Goal: Communication & Community: Answer question/provide support

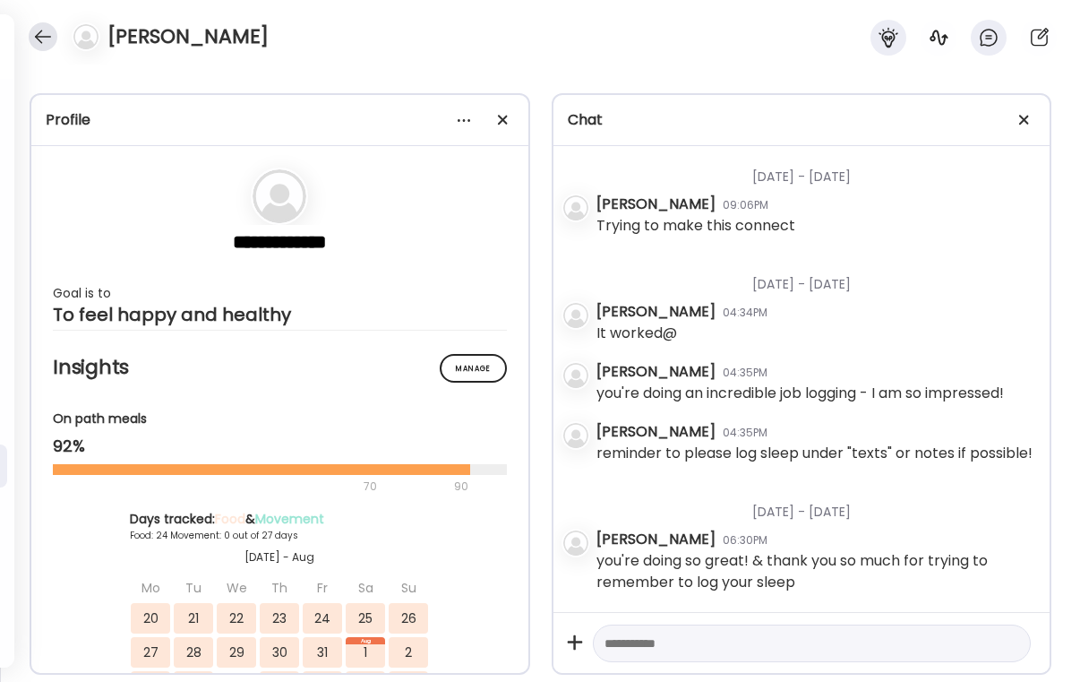
scroll to position [1077, 0]
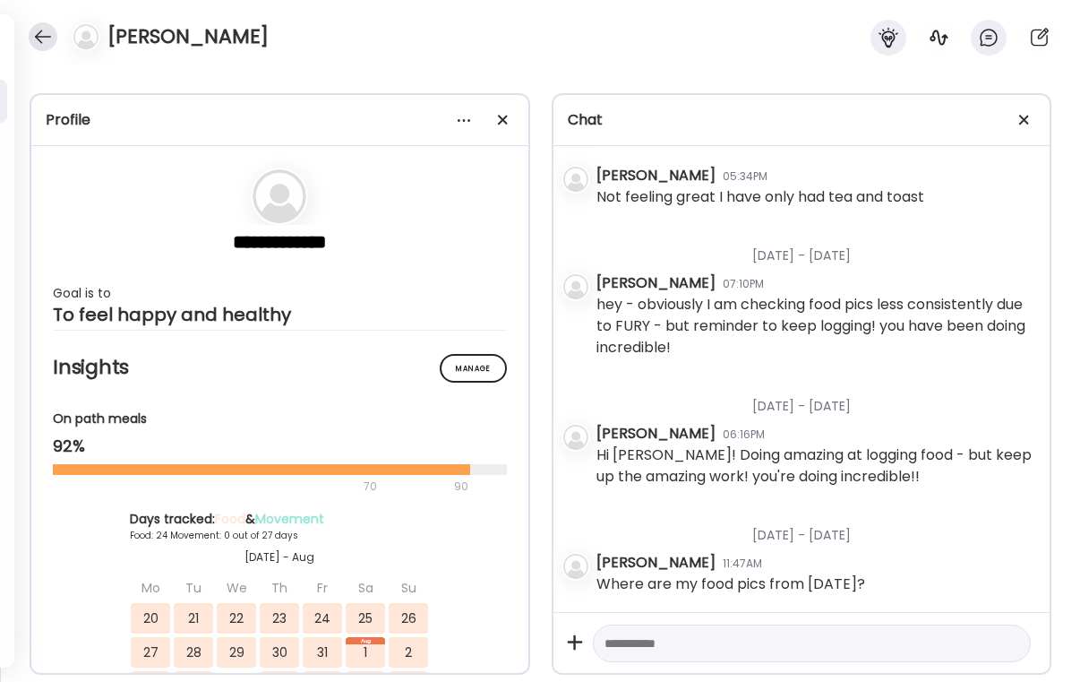
click at [39, 39] on div at bounding box center [43, 36] width 29 height 29
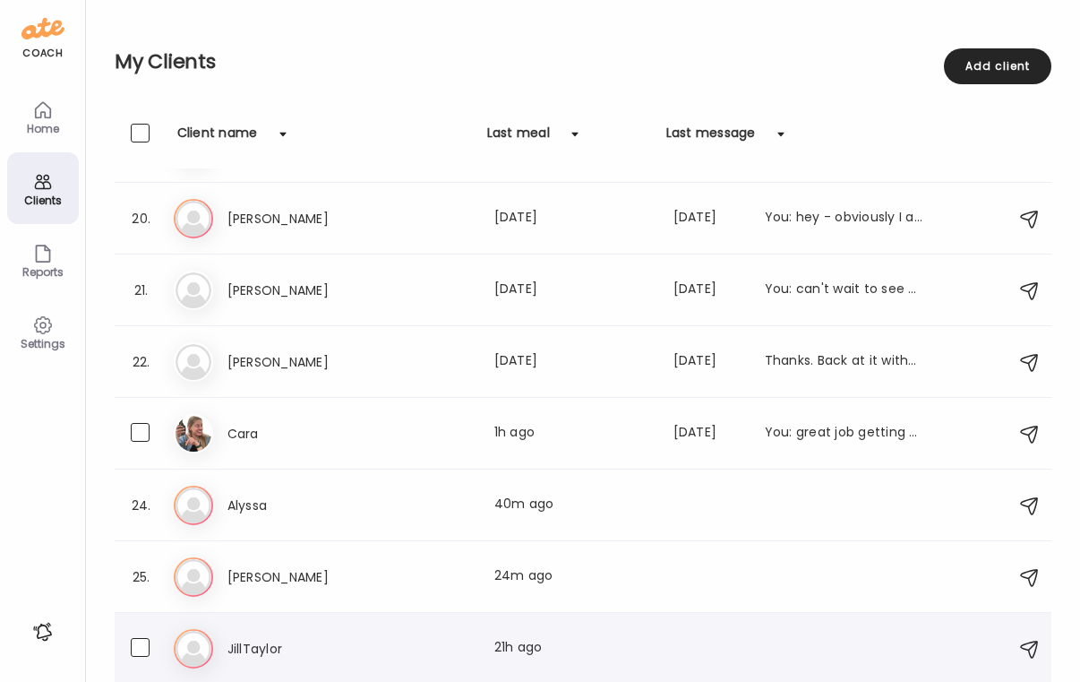
click at [288, 645] on h3 "JillTaylor" at bounding box center [307, 648] width 158 height 21
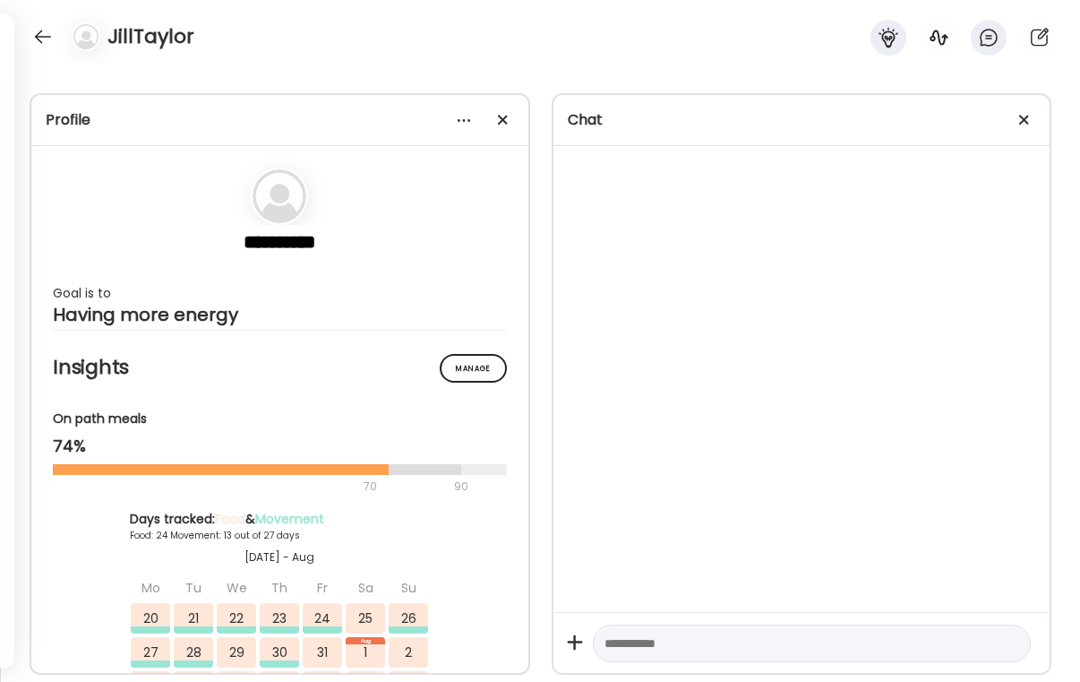
scroll to position [32900, 0]
click at [1030, 121] on div at bounding box center [1025, 120] width 36 height 36
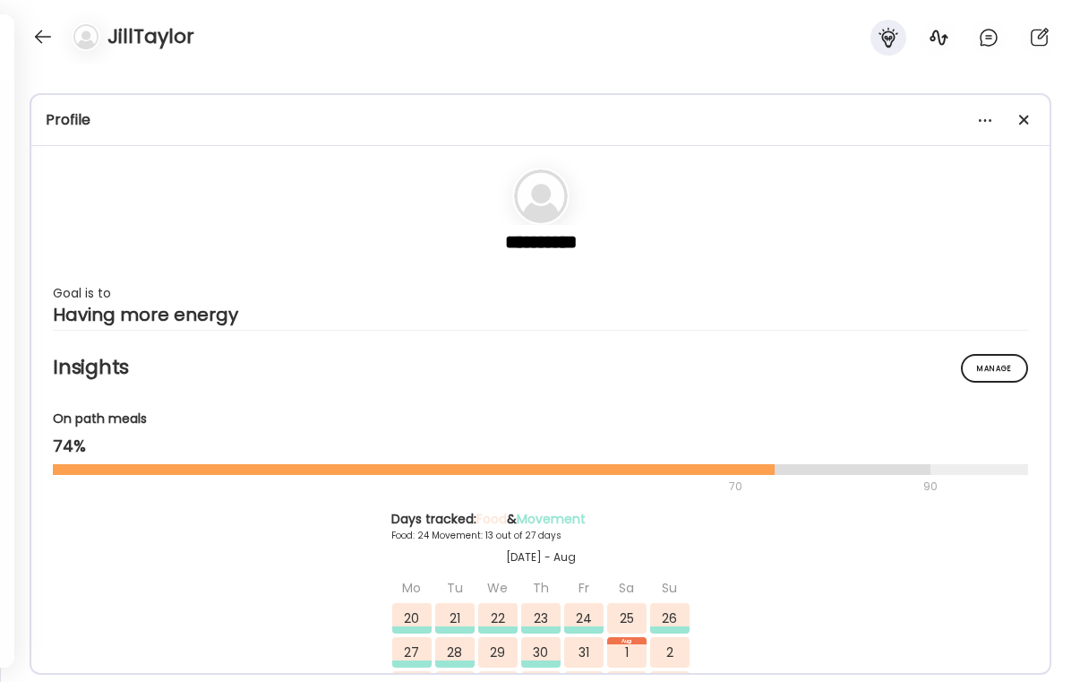
click at [41, 20] on div "JillTaylor" at bounding box center [540, 32] width 1080 height 64
click at [46, 29] on div at bounding box center [43, 36] width 29 height 29
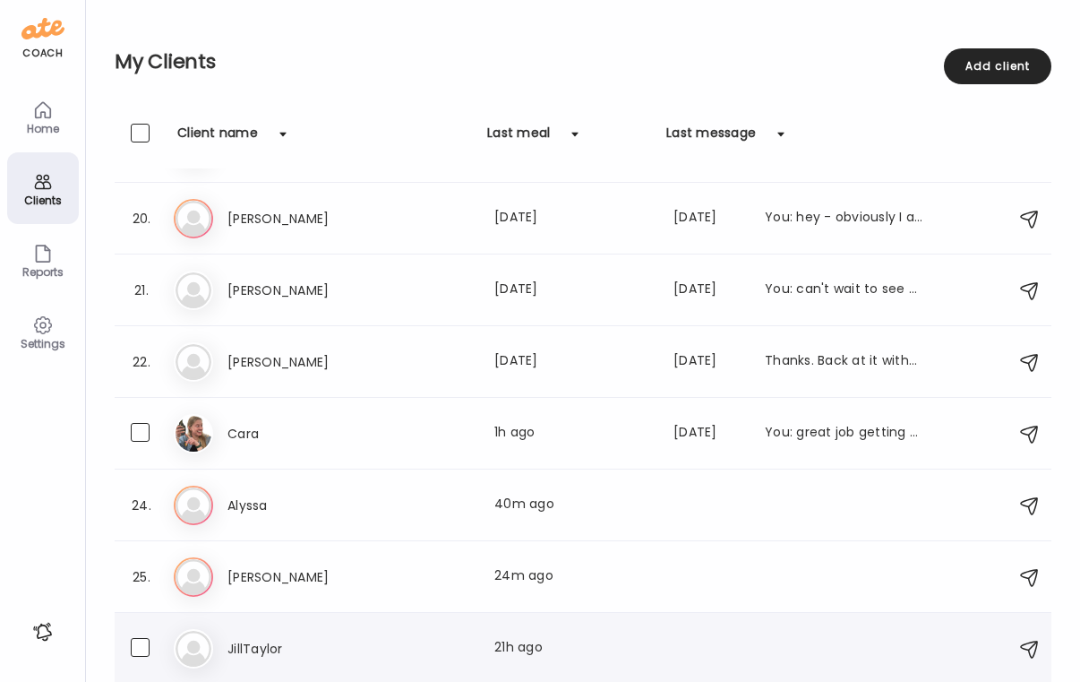
click at [341, 650] on h3 "JillTaylor" at bounding box center [307, 648] width 158 height 21
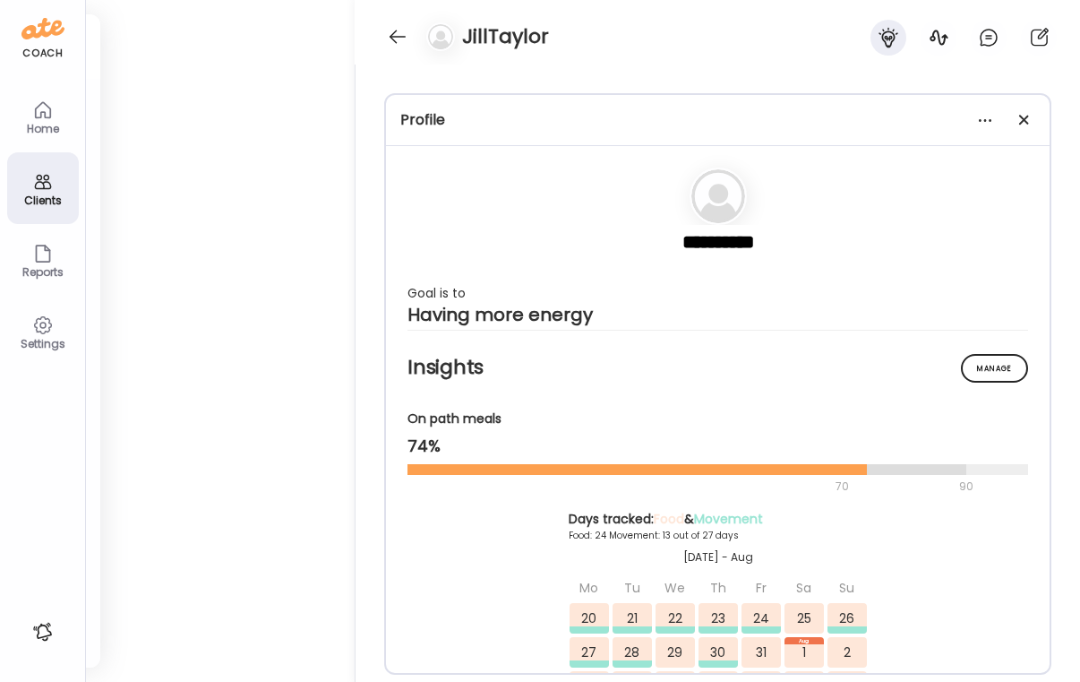
scroll to position [666, 0]
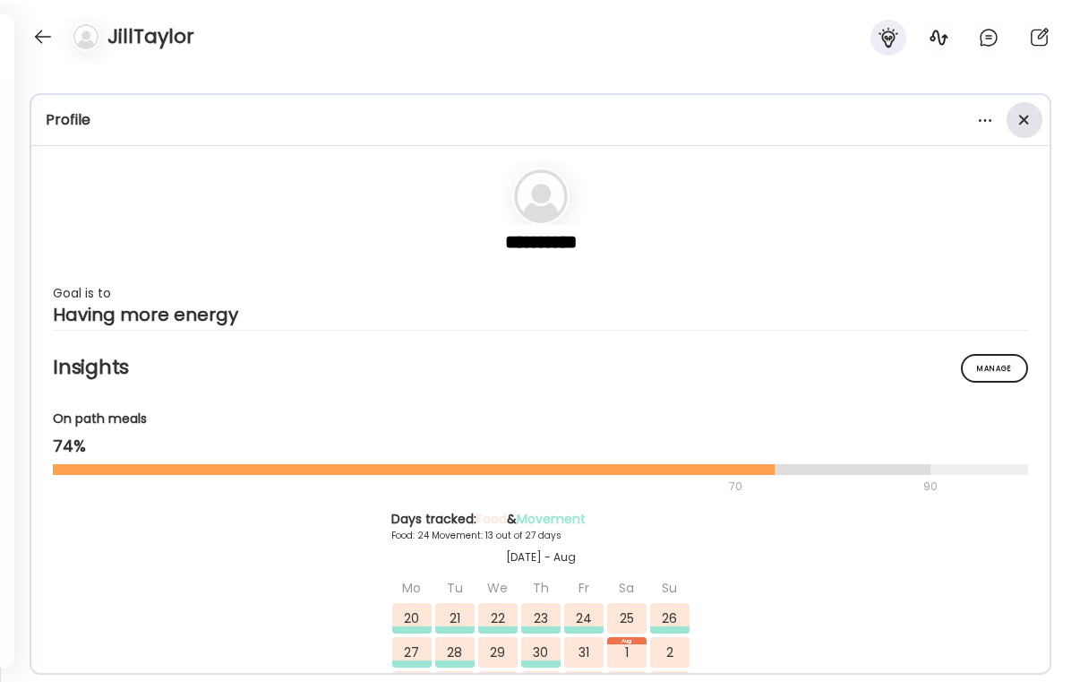
click at [1025, 127] on div at bounding box center [1025, 120] width 36 height 36
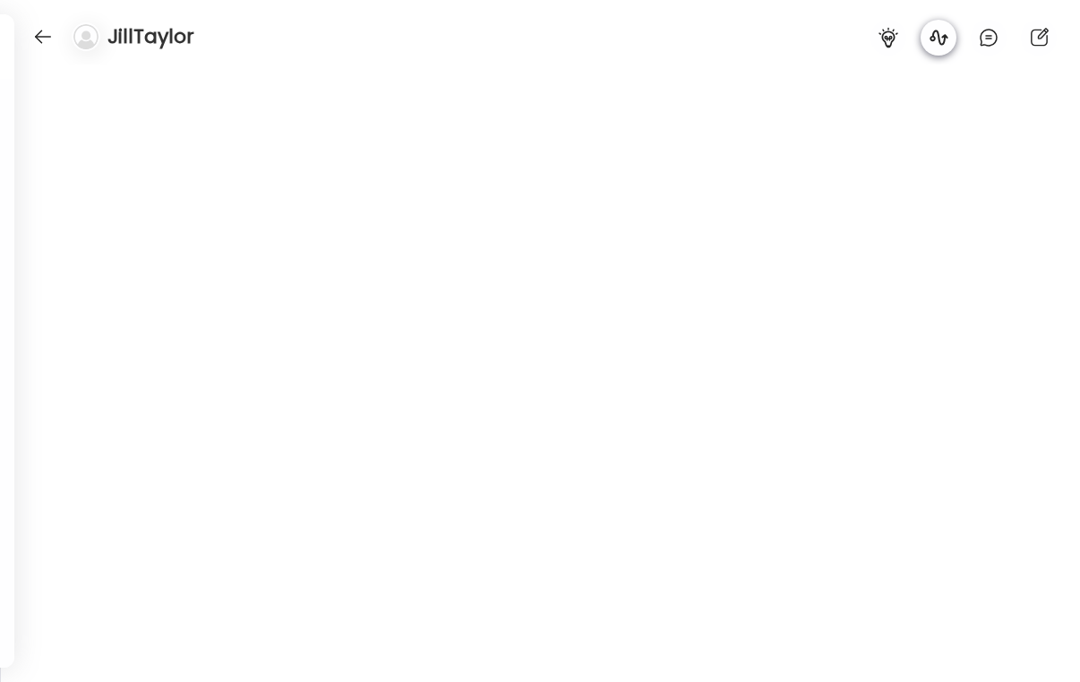
click at [939, 35] on icon at bounding box center [939, 37] width 18 height 15
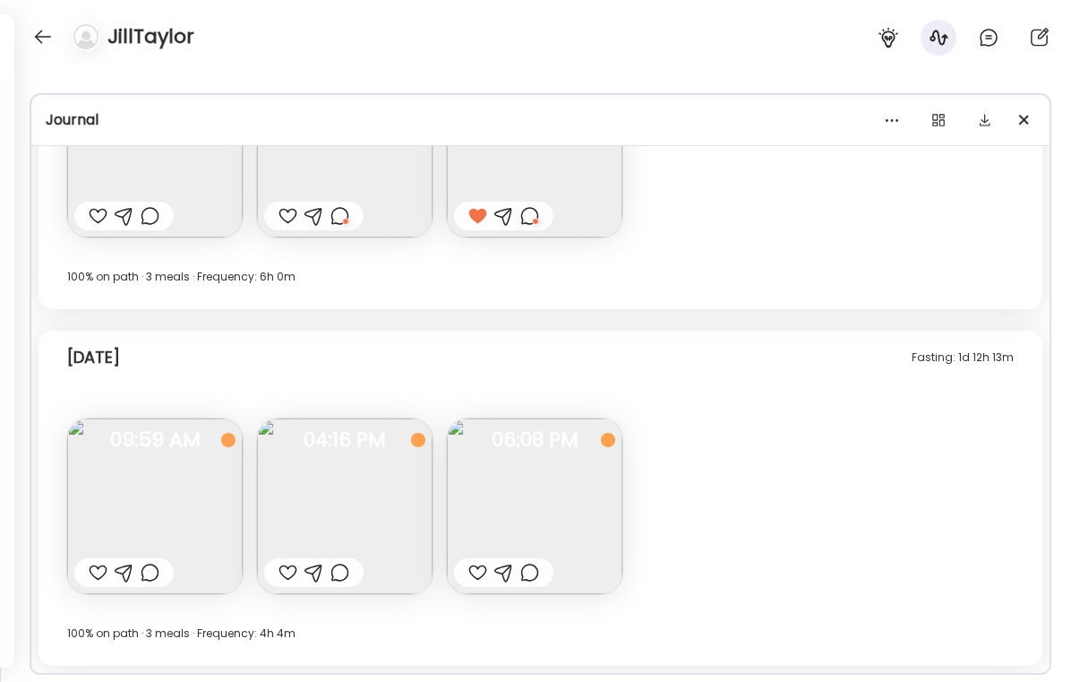
scroll to position [13918, 0]
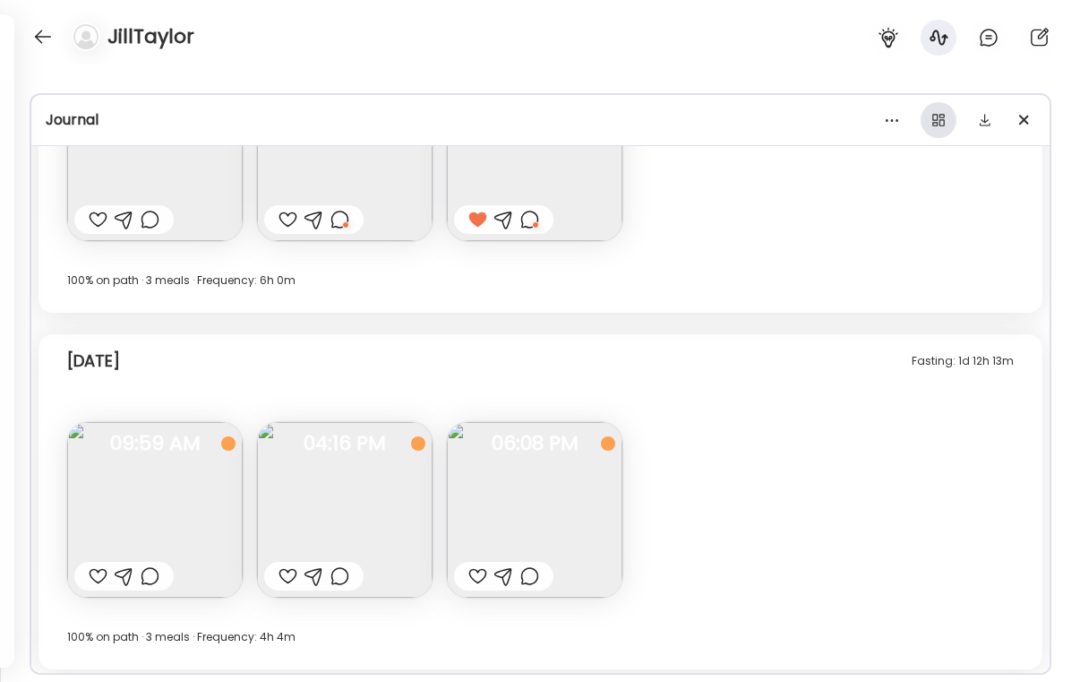
click at [946, 115] on div at bounding box center [939, 120] width 36 height 36
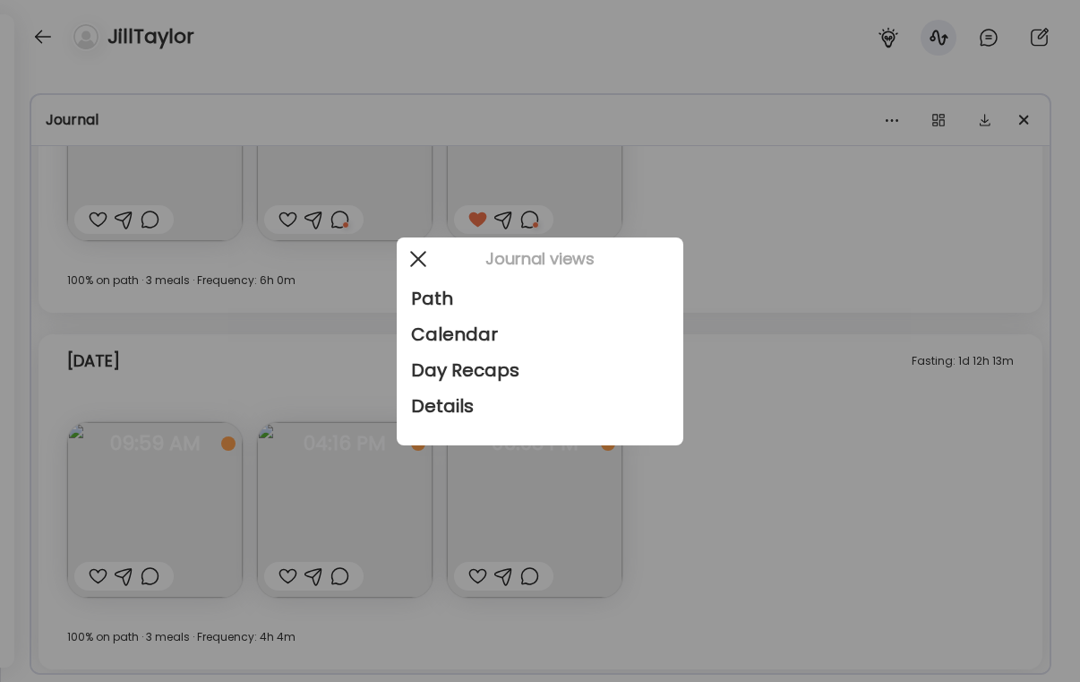
click at [422, 248] on div at bounding box center [418, 259] width 36 height 36
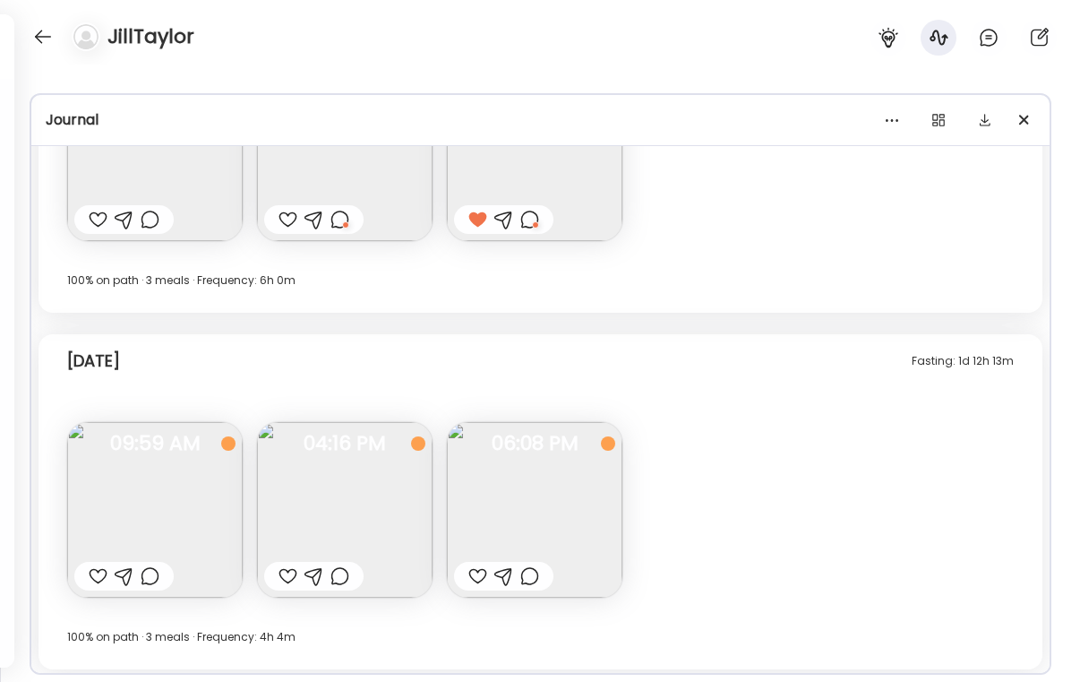
click at [1000, 145] on div "Journal" at bounding box center [540, 120] width 1018 height 51
click at [47, 42] on div at bounding box center [43, 36] width 29 height 29
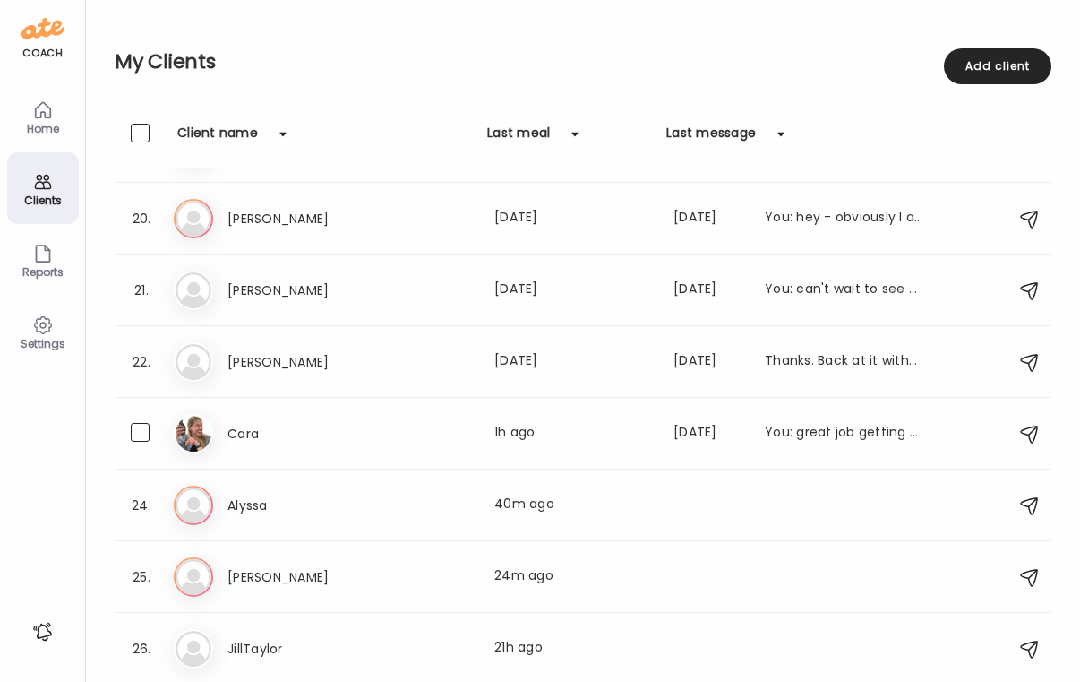
scroll to position [1347, 0]
click at [22, 121] on div "Home" at bounding box center [43, 117] width 72 height 72
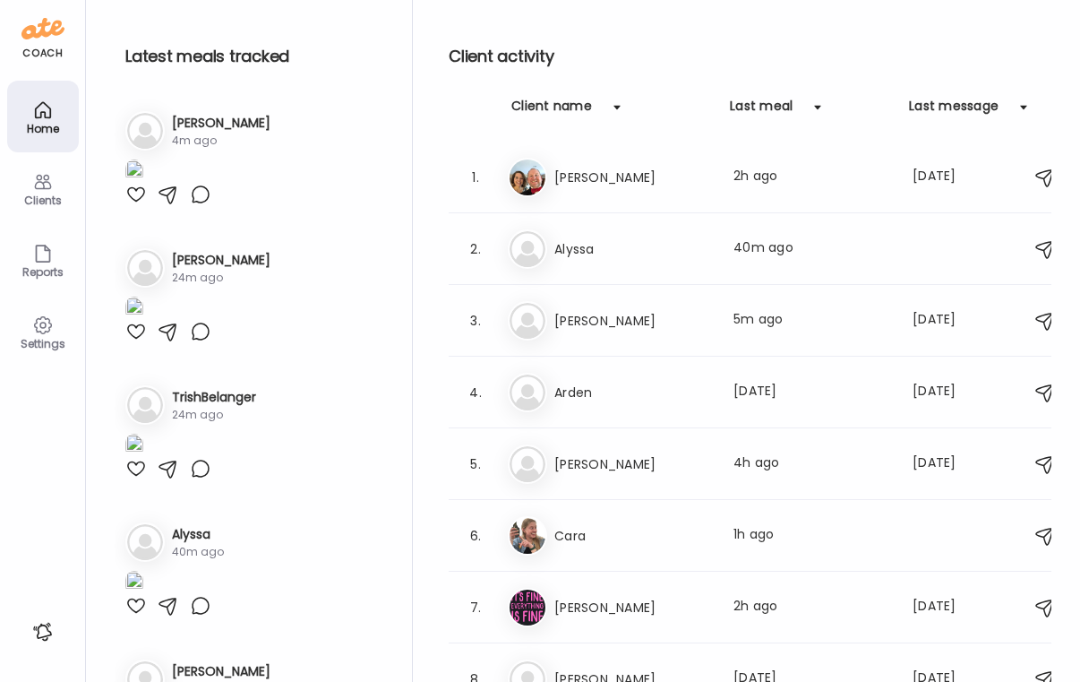
click at [50, 189] on icon at bounding box center [42, 181] width 21 height 21
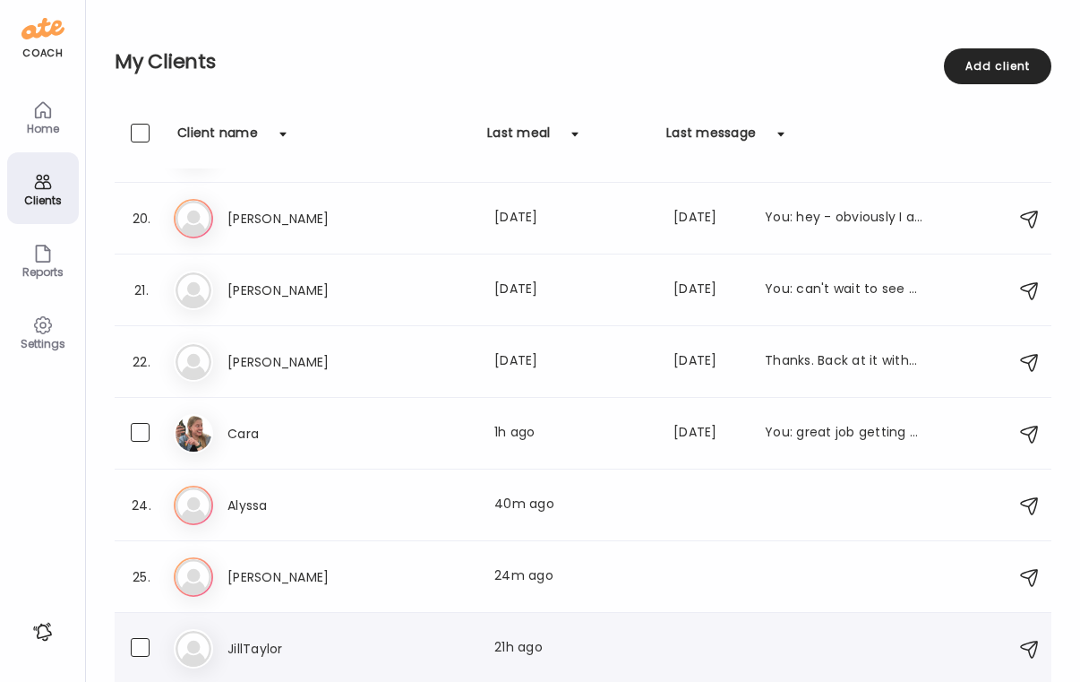
click at [411, 625] on div "26. Ji JillTaylor Last meal: 21h ago" at bounding box center [583, 649] width 937 height 72
click at [430, 660] on div "Ji JillTaylor Last meal: 21h ago" at bounding box center [586, 648] width 824 height 39
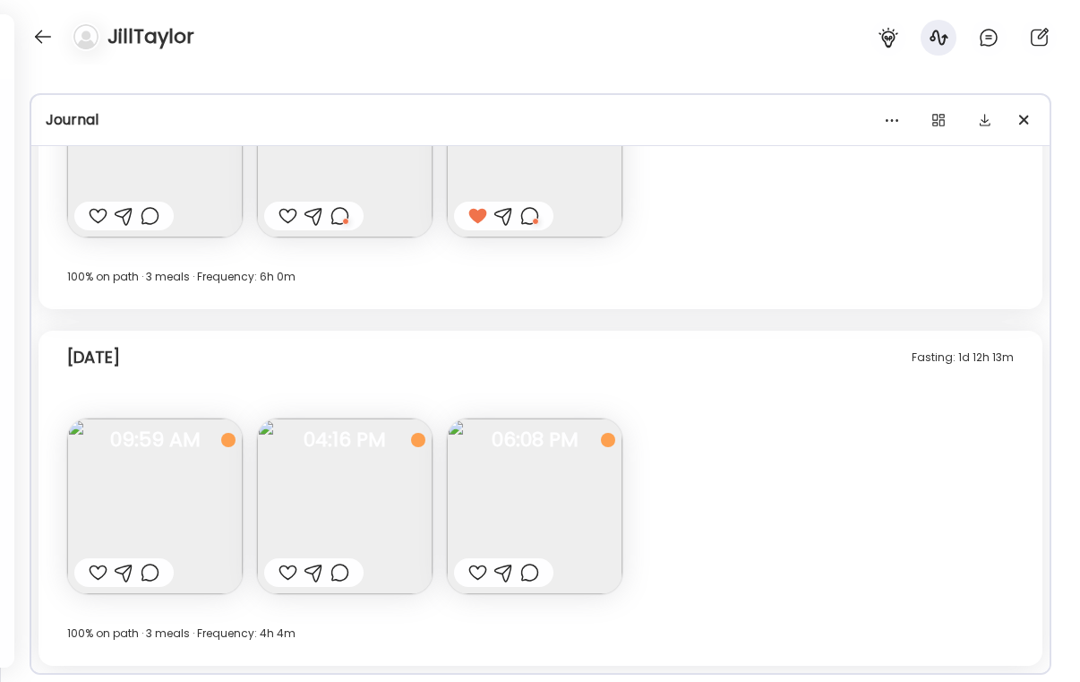
scroll to position [13921, 0]
click at [470, 575] on div at bounding box center [477, 572] width 19 height 21
click at [534, 568] on div at bounding box center [529, 572] width 19 height 21
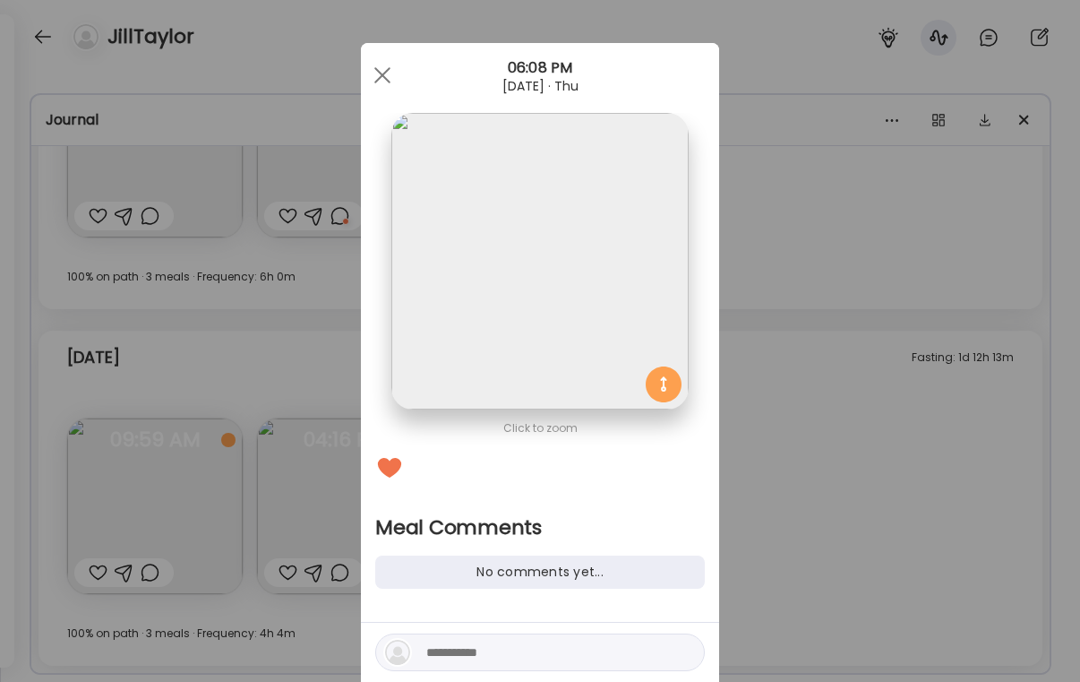
click at [483, 658] on textarea at bounding box center [547, 651] width 242 height 21
type textarea "**********"
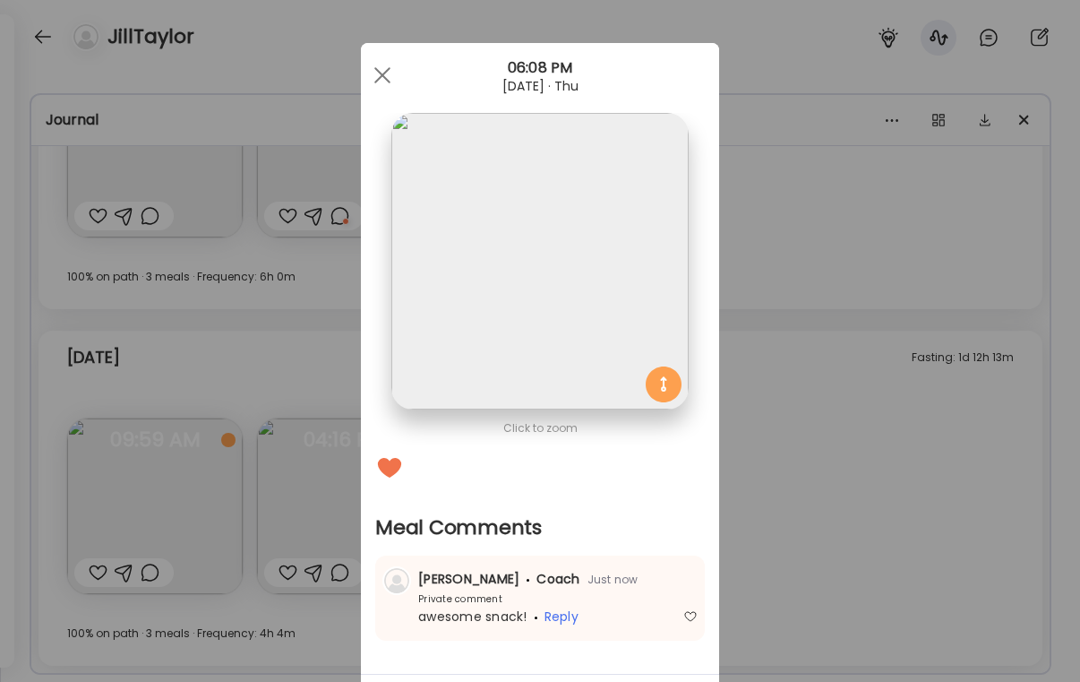
click at [825, 510] on div "Ate Coach Dashboard Wahoo! It’s official Take a moment to set up your Coach Pro…" at bounding box center [540, 341] width 1080 height 682
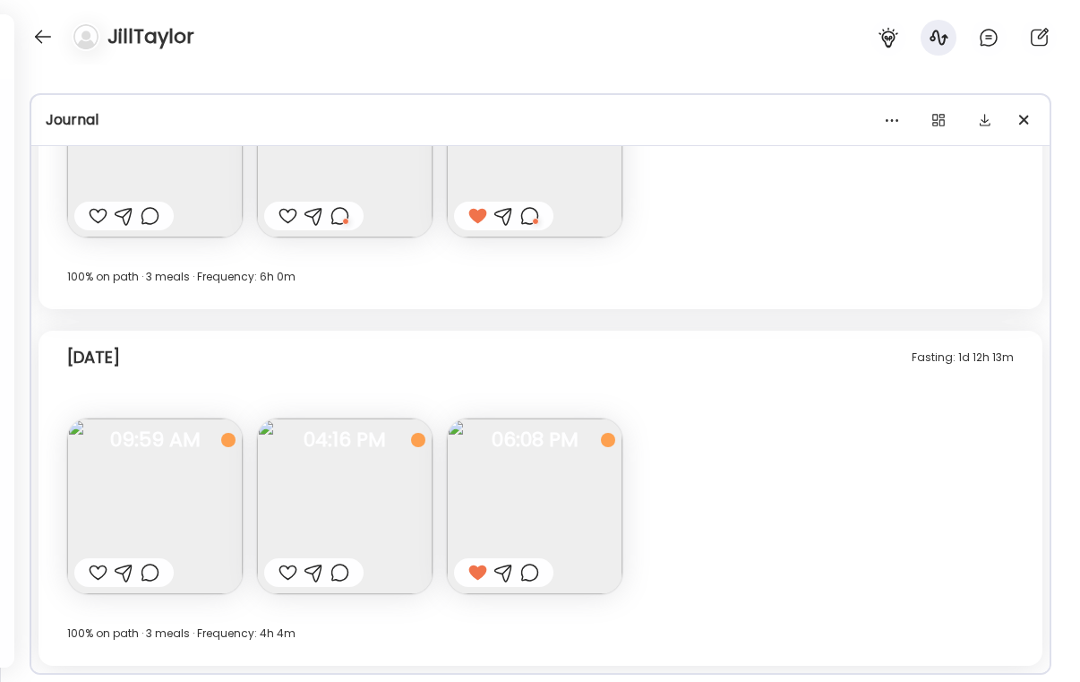
click at [284, 565] on div at bounding box center [288, 572] width 19 height 21
click at [335, 570] on div at bounding box center [340, 572] width 19 height 21
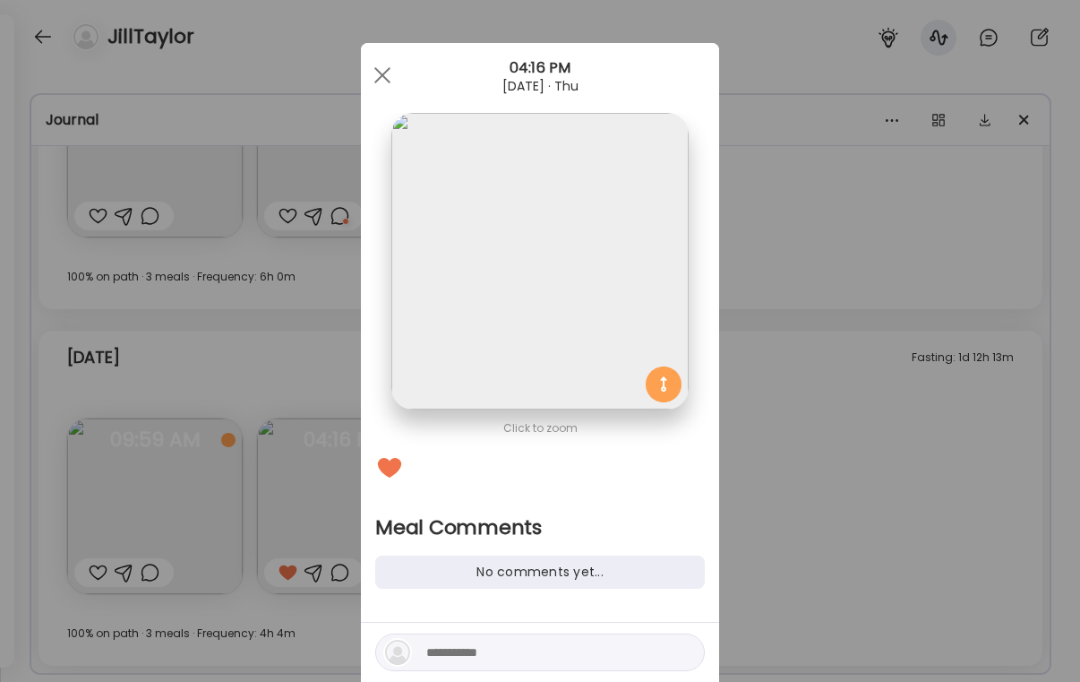
click at [443, 654] on textarea at bounding box center [547, 651] width 242 height 21
type textarea "**********"
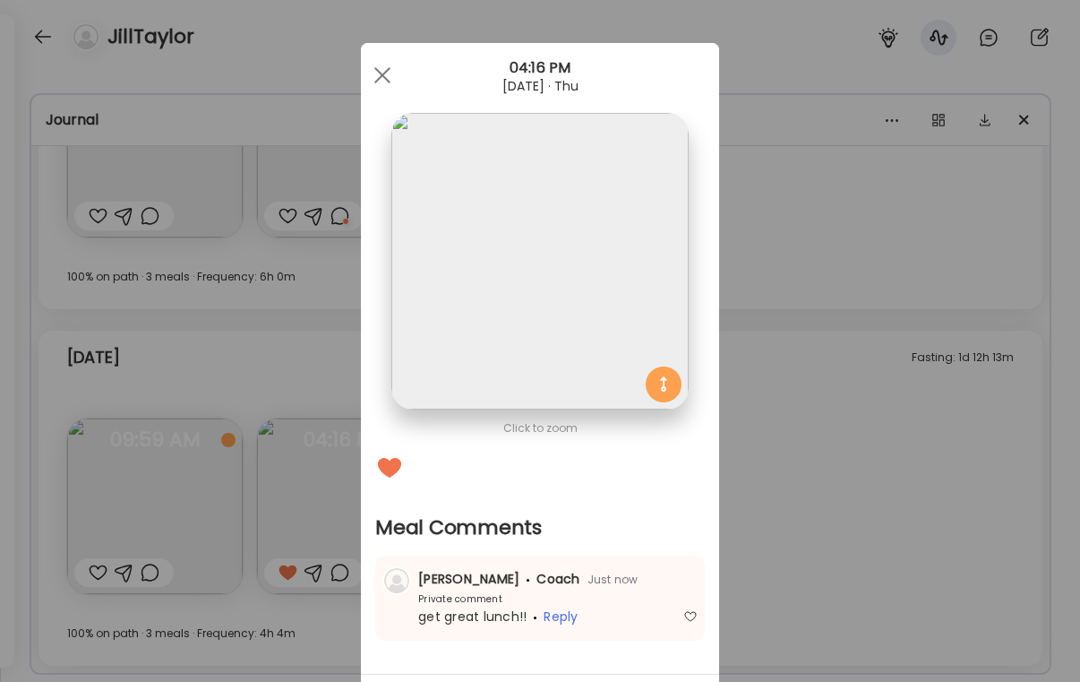
click at [973, 443] on div "Ate Coach Dashboard Wahoo! It’s official Take a moment to set up your Coach Pro…" at bounding box center [540, 341] width 1080 height 682
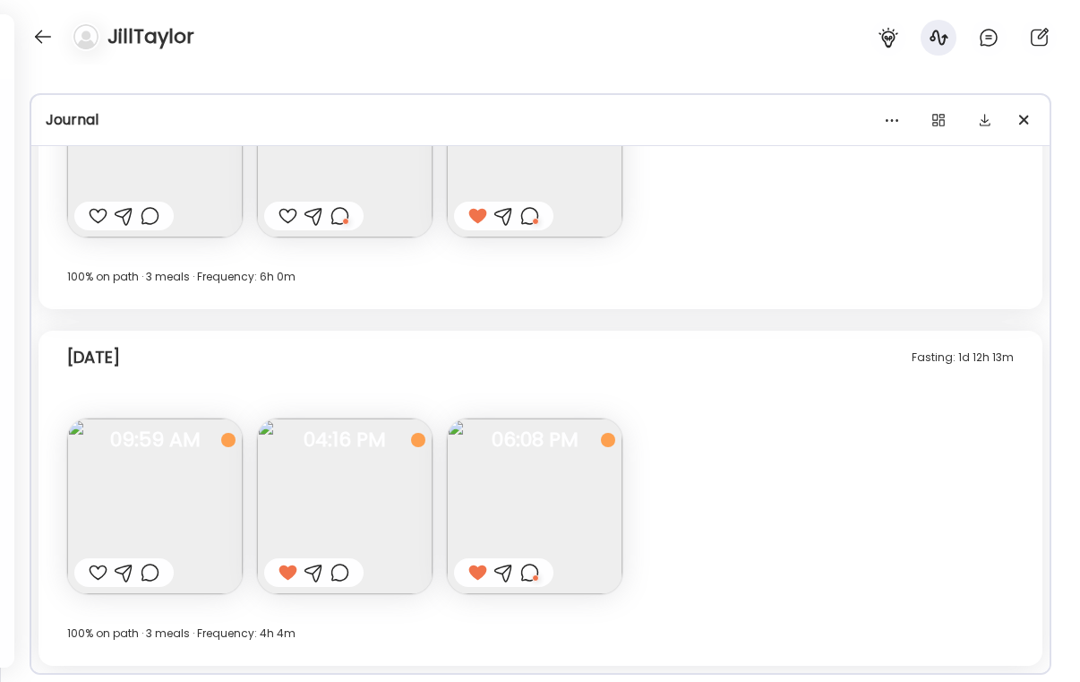
scroll to position [13750, 0]
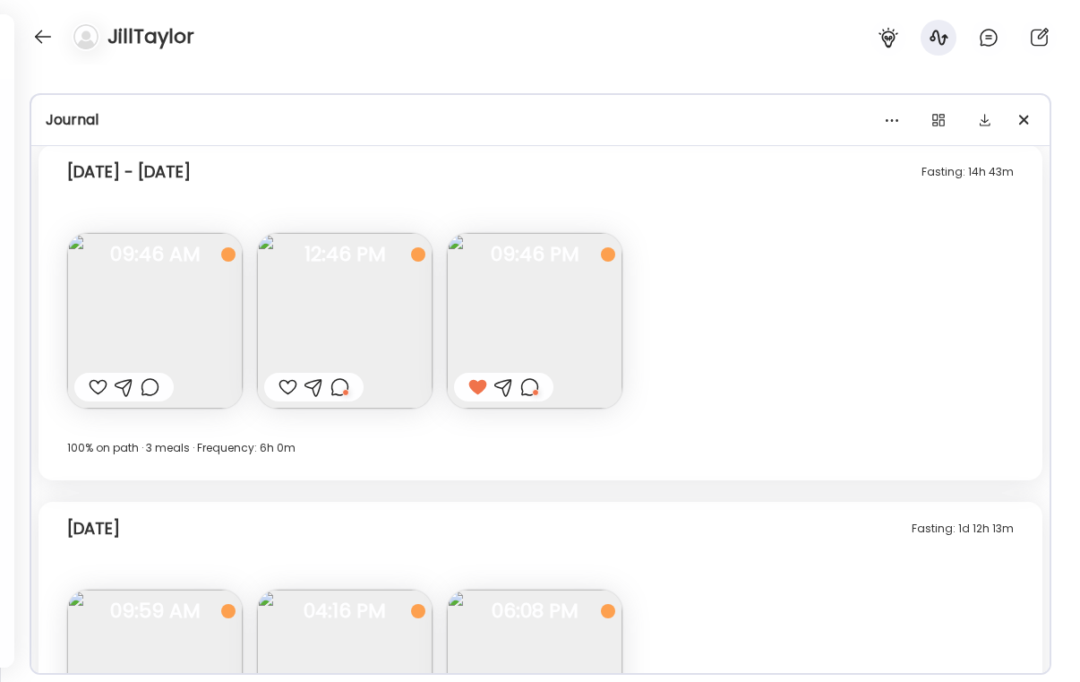
click at [346, 393] on div at bounding box center [340, 386] width 19 height 21
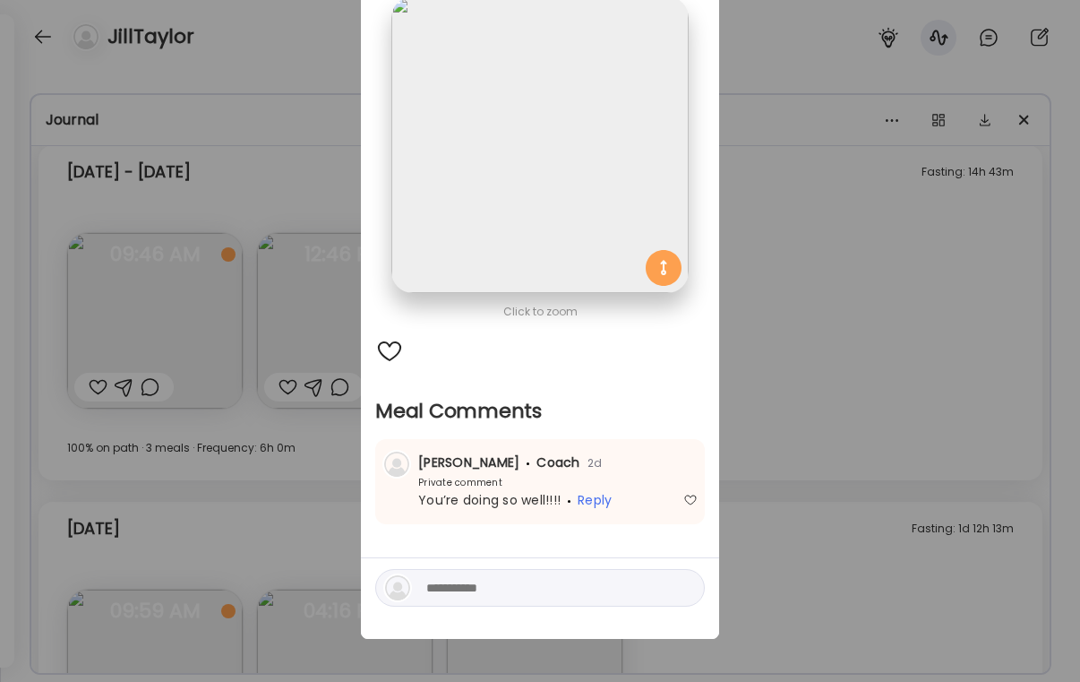
scroll to position [116, 0]
click at [808, 219] on div "Ate Coach Dashboard Wahoo! It’s official Take a moment to set up your Coach Pro…" at bounding box center [540, 341] width 1080 height 682
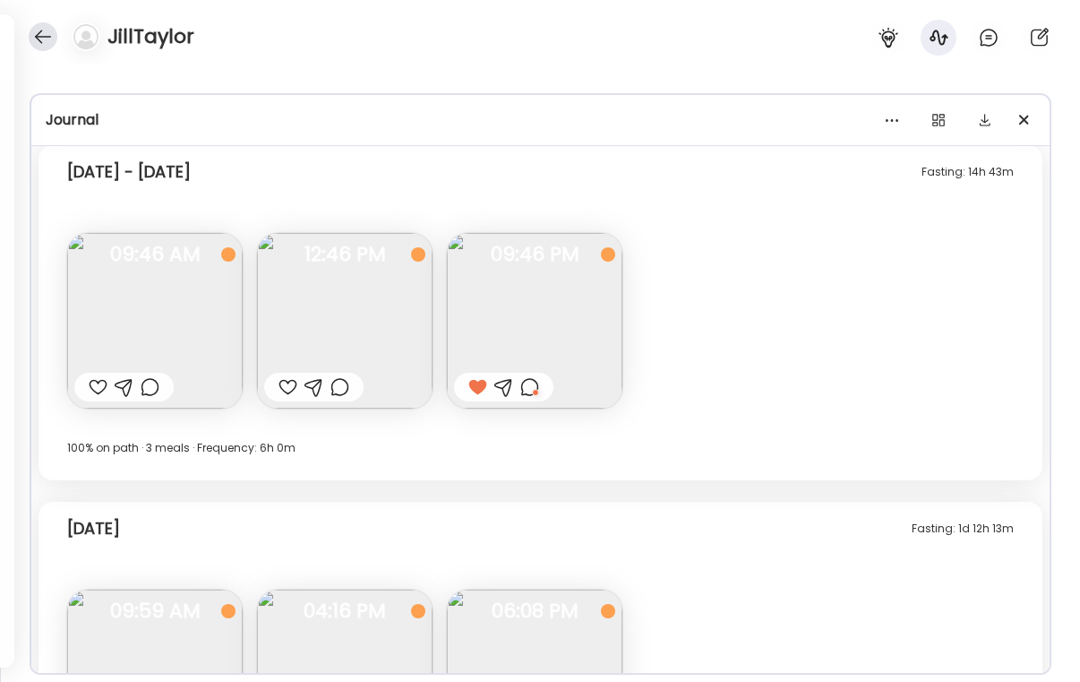
click at [35, 38] on div at bounding box center [43, 36] width 29 height 29
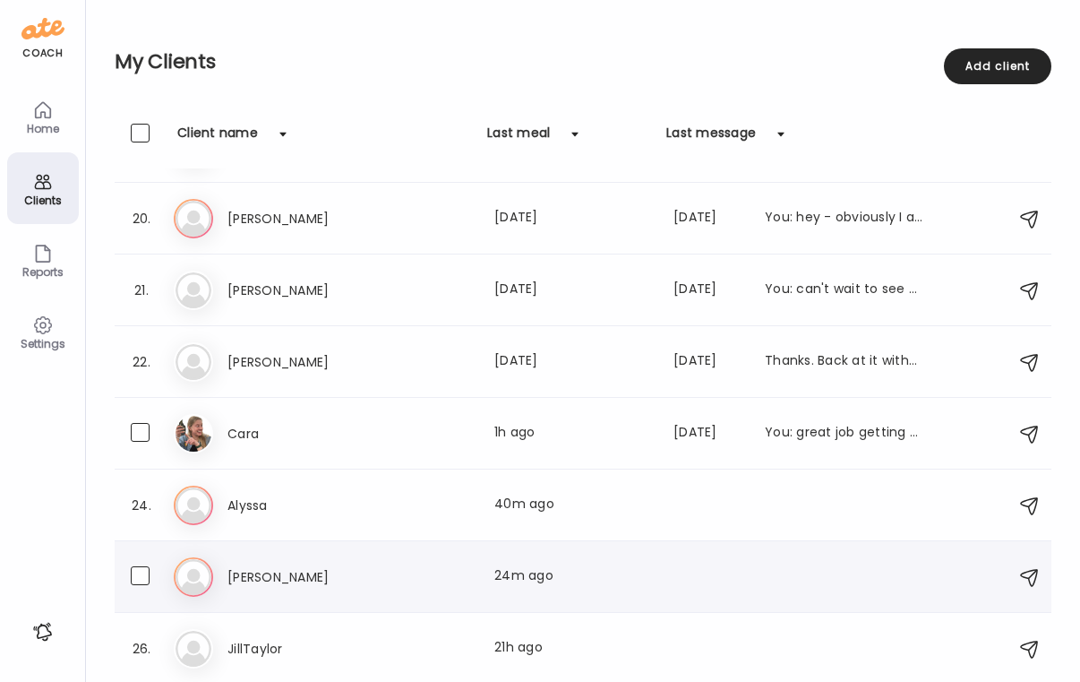
click at [418, 574] on div "[PERSON_NAME] Last meal: 24m ago" at bounding box center [575, 576] width 695 height 21
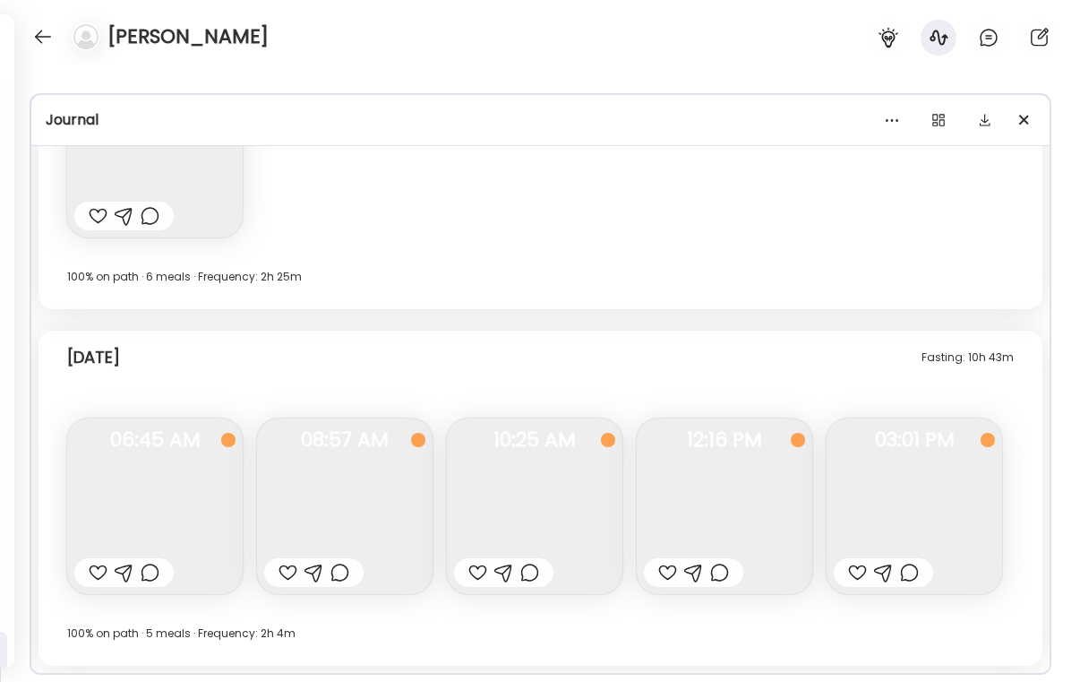
scroll to position [1722, 0]
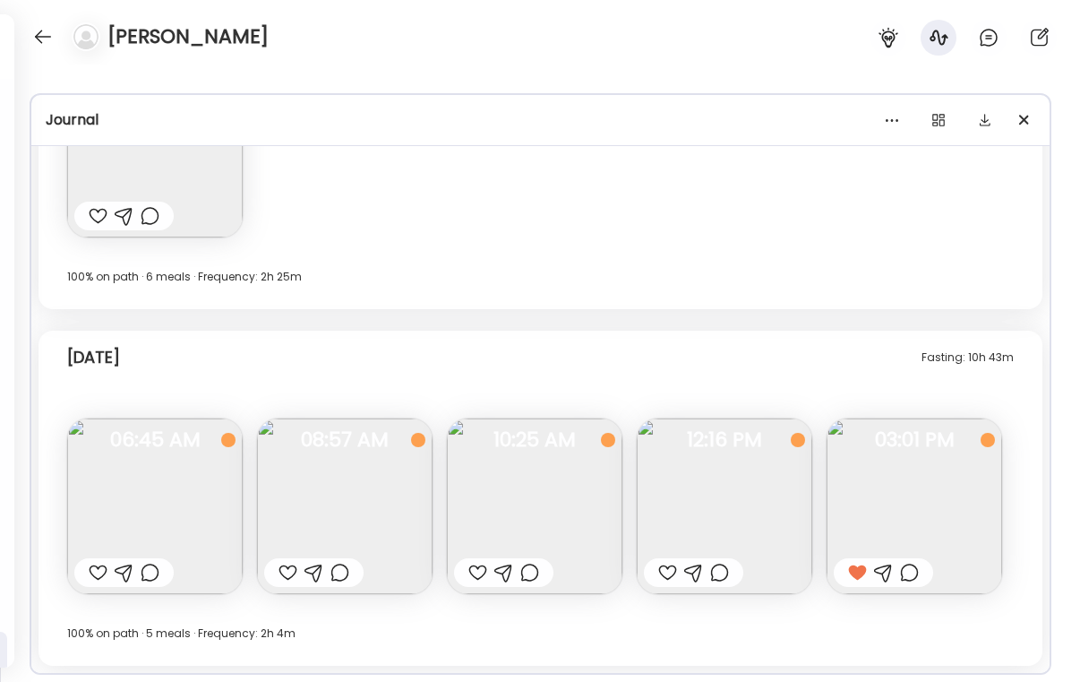
click at [915, 572] on div at bounding box center [909, 572] width 19 height 21
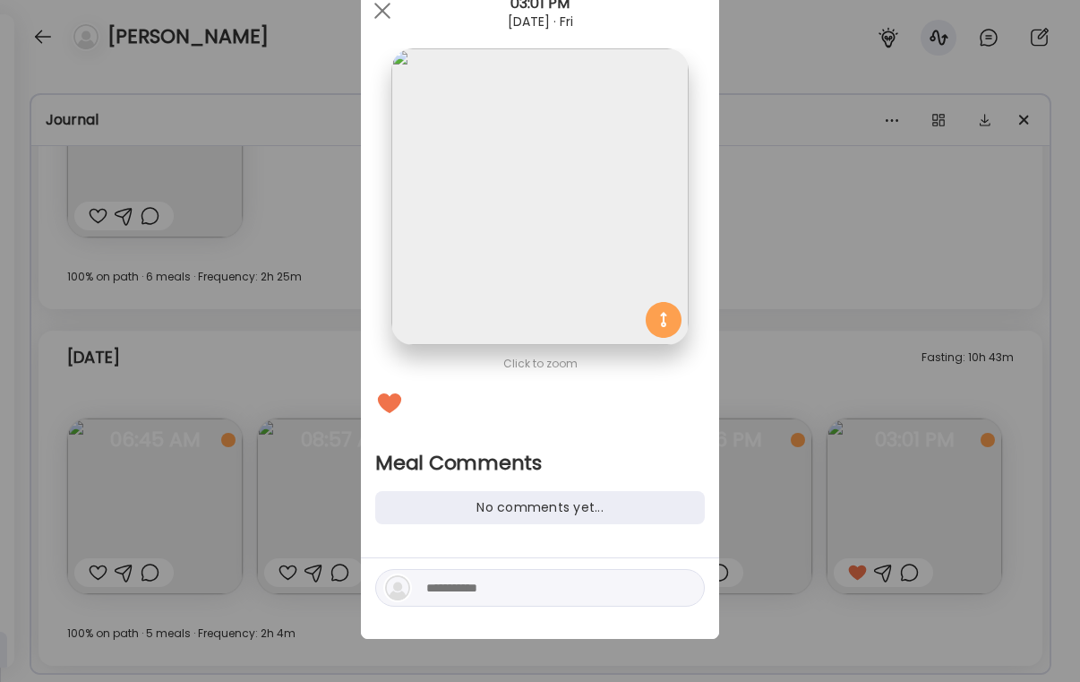
scroll to position [64, 0]
click at [573, 597] on textarea at bounding box center [547, 587] width 242 height 21
type textarea "**********"
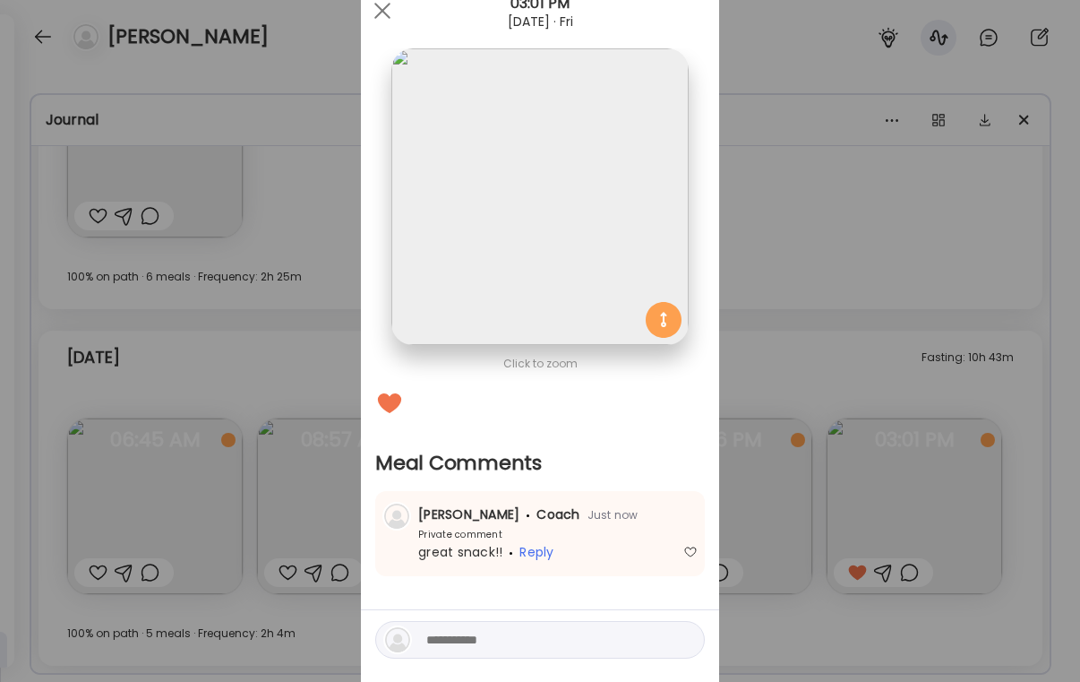
click at [833, 397] on div "Ate Coach Dashboard Wahoo! It’s official Take a moment to set up your Coach Pro…" at bounding box center [540, 341] width 1080 height 682
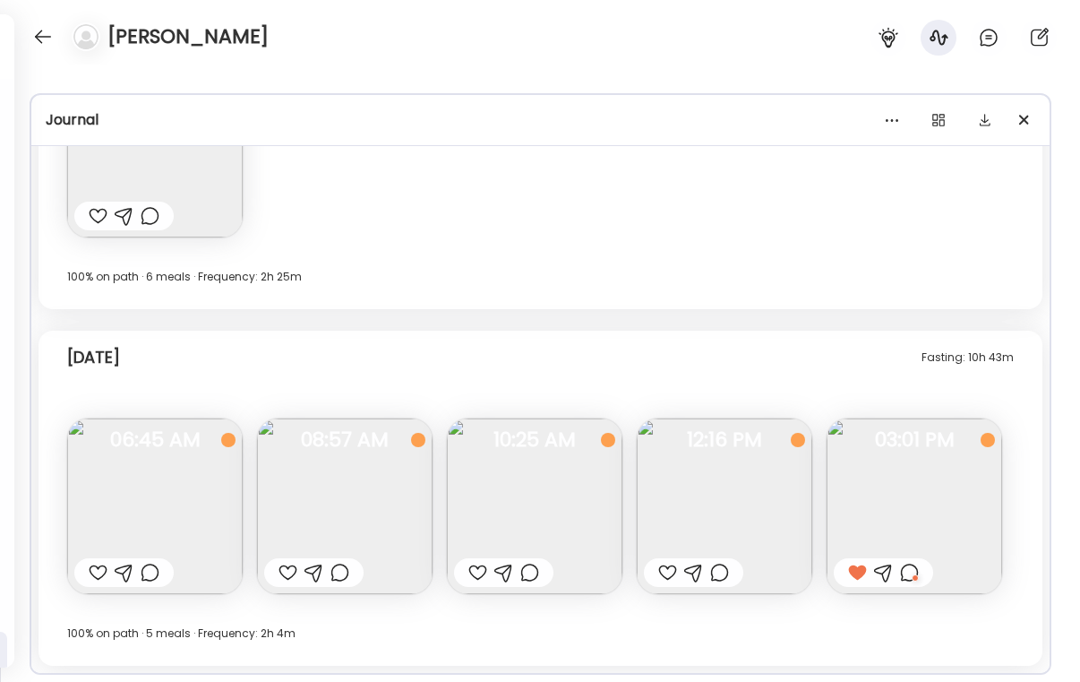
click at [657, 571] on div at bounding box center [693, 572] width 99 height 29
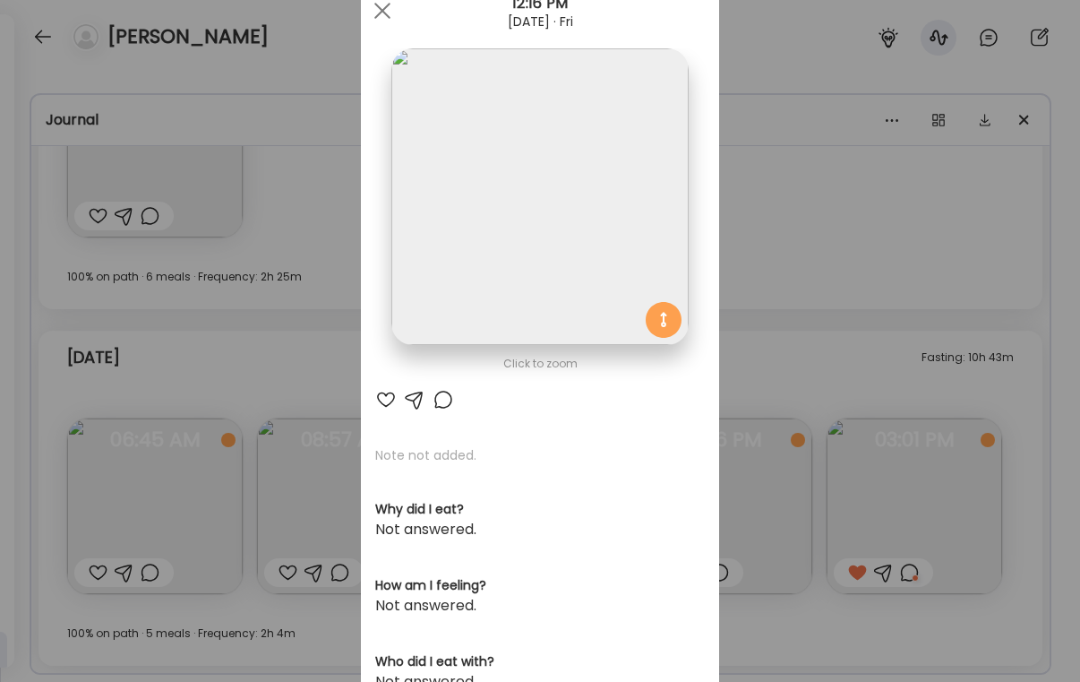
click at [850, 342] on div "Ate Coach Dashboard Wahoo! It’s official Take a moment to set up your Coach Pro…" at bounding box center [540, 341] width 1080 height 682
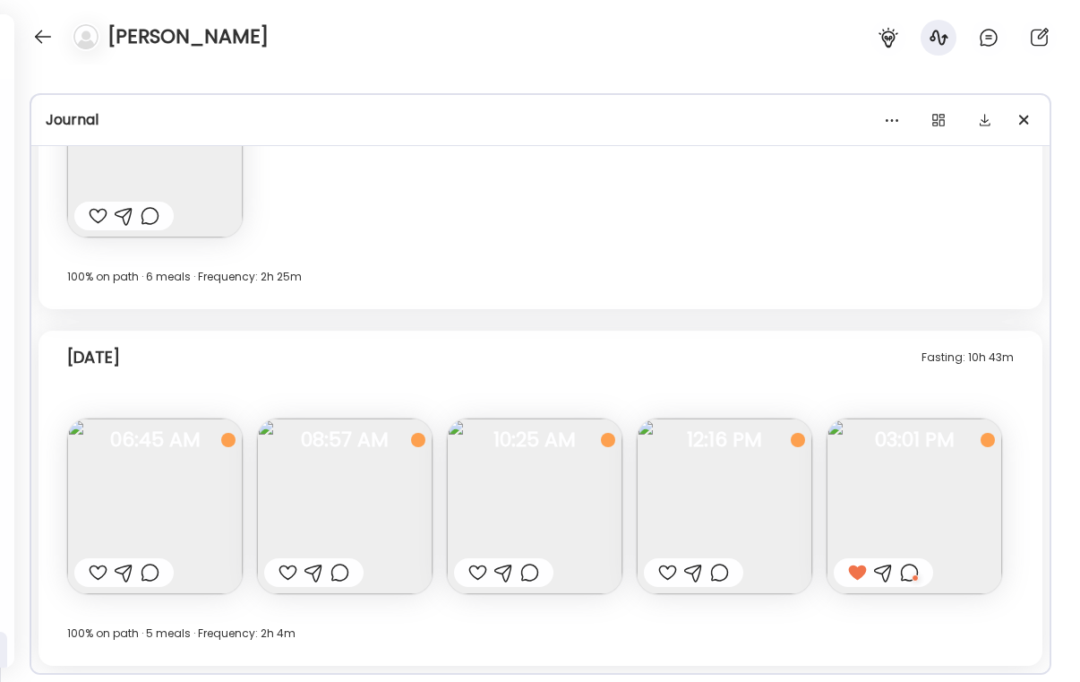
click at [666, 578] on div at bounding box center [667, 572] width 19 height 21
click at [724, 571] on div at bounding box center [719, 572] width 19 height 21
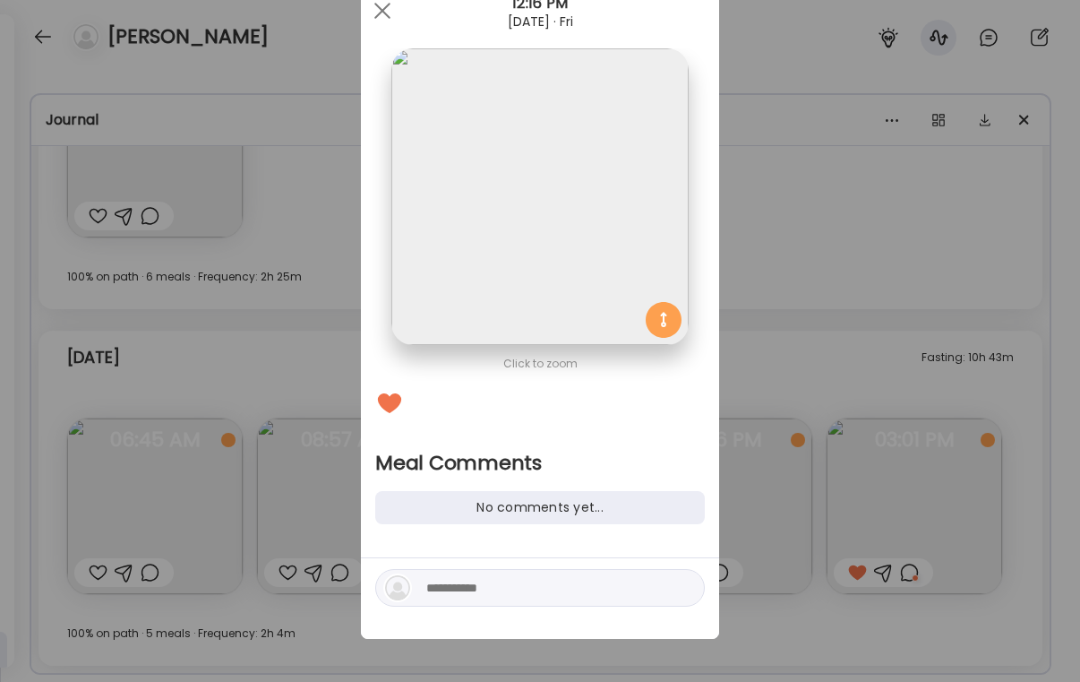
click at [531, 595] on textarea at bounding box center [547, 587] width 242 height 21
type textarea "**********"
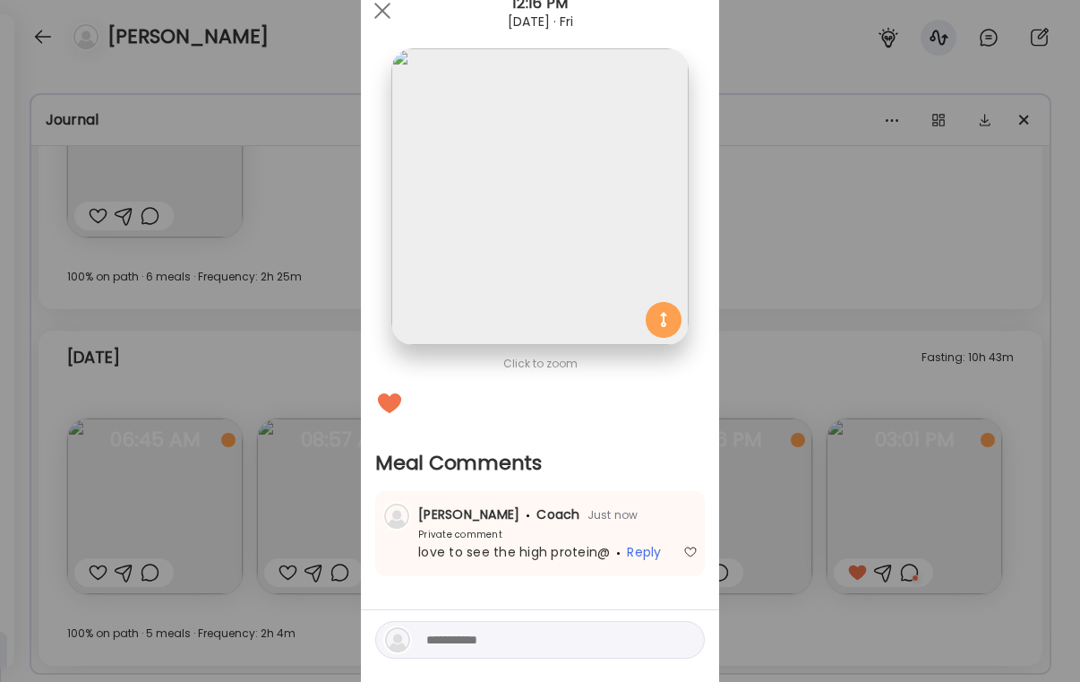
click at [831, 314] on div "Ate Coach Dashboard Wahoo! It’s official Take a moment to set up your Coach Pro…" at bounding box center [540, 341] width 1080 height 682
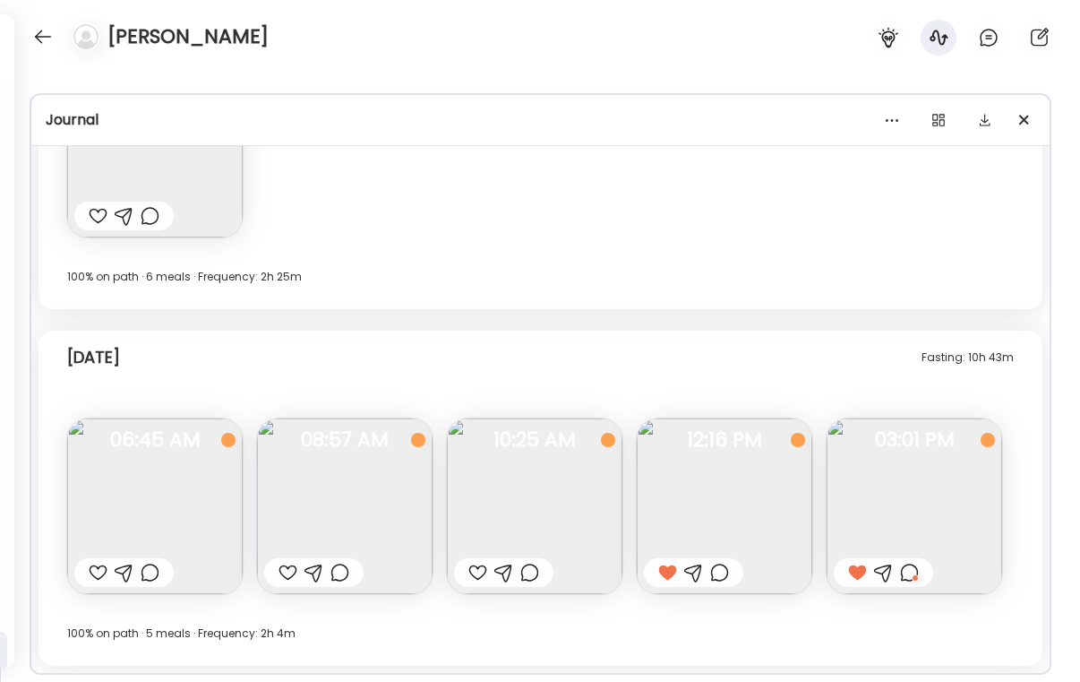
click at [468, 564] on div at bounding box center [477, 572] width 19 height 21
click at [90, 574] on div at bounding box center [98, 572] width 19 height 21
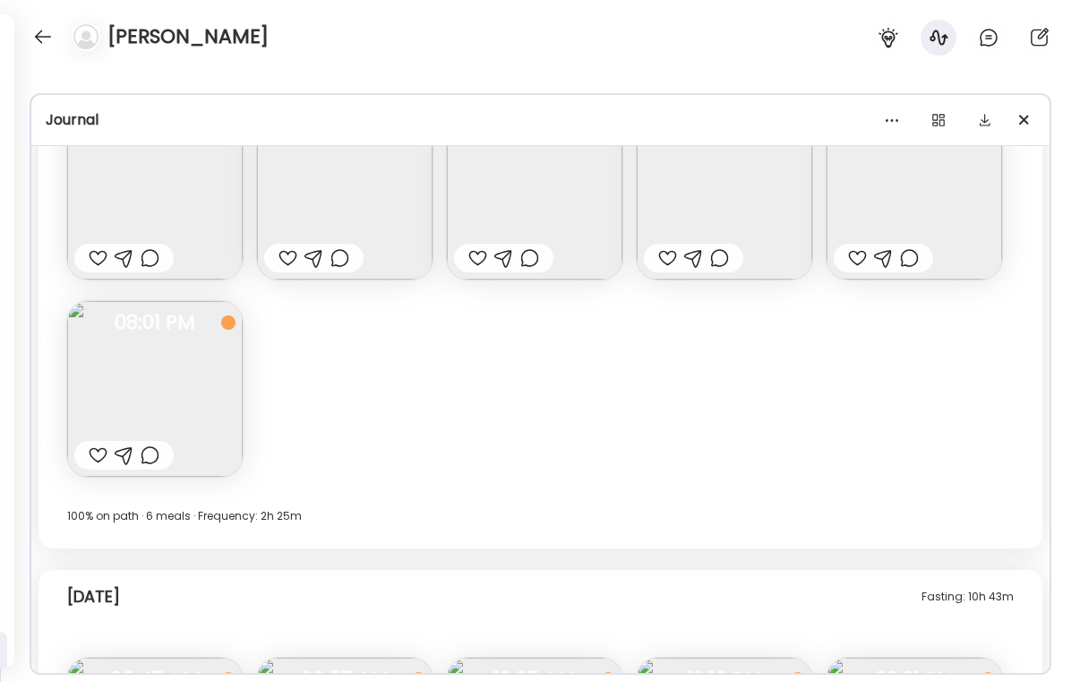
scroll to position [14663, 0]
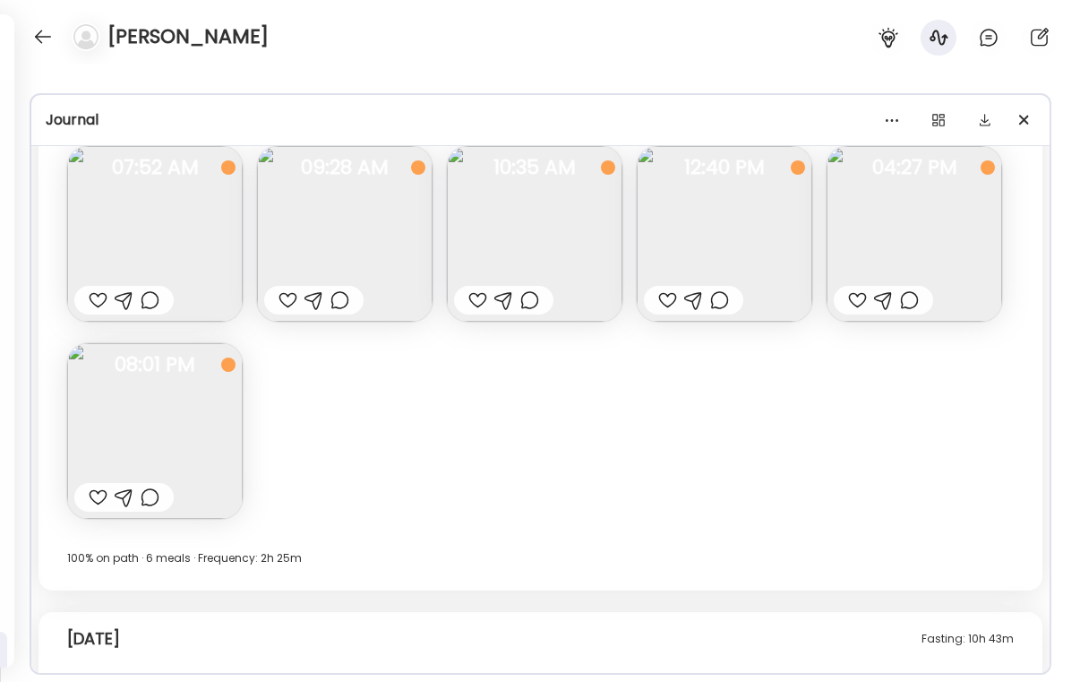
click at [100, 494] on div at bounding box center [98, 496] width 19 height 21
click at [152, 496] on div at bounding box center [150, 496] width 19 height 21
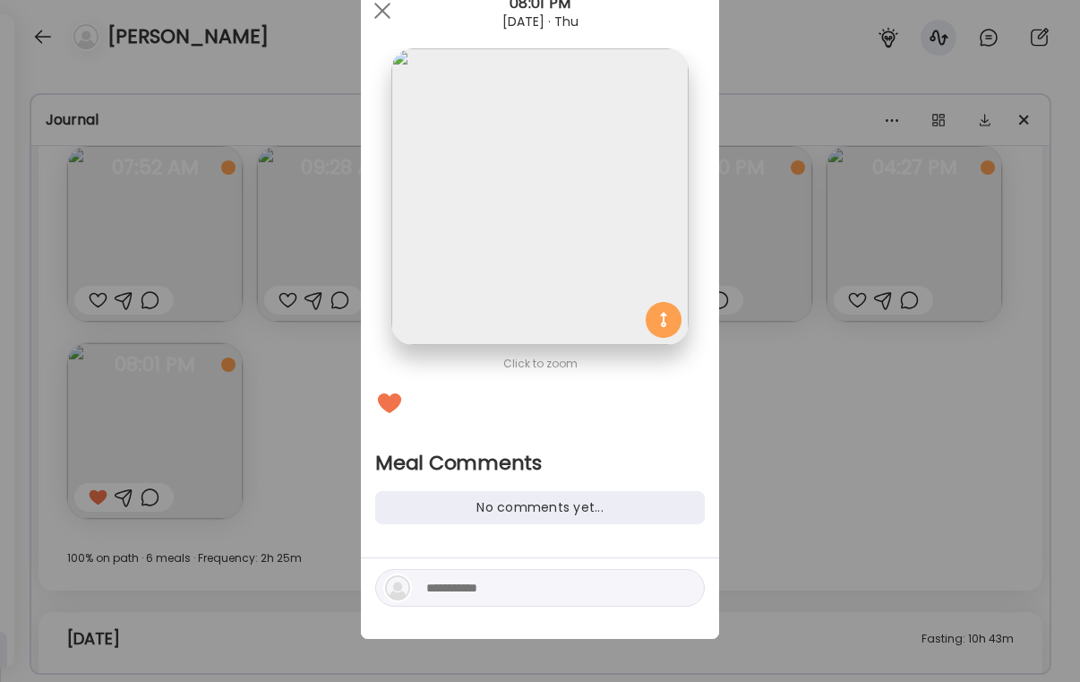
click at [434, 608] on div at bounding box center [540, 598] width 358 height 81
click at [434, 594] on textarea at bounding box center [547, 587] width 242 height 21
type textarea "**********"
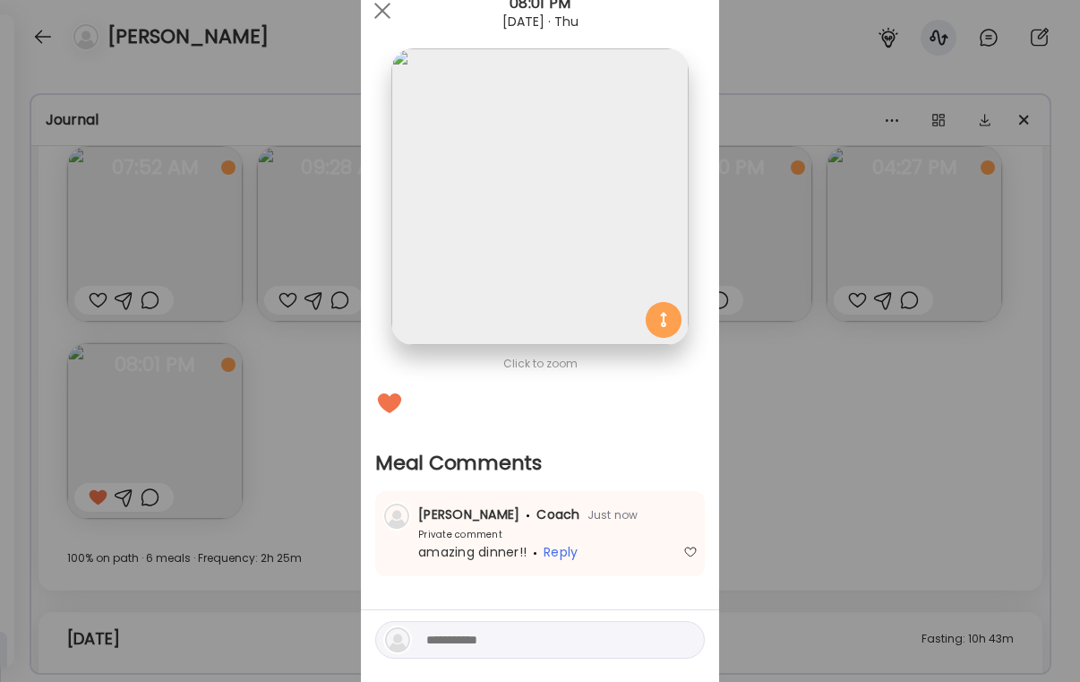
click at [810, 290] on div "Ate Coach Dashboard Wahoo! It’s official Take a moment to set up your Coach Pro…" at bounding box center [540, 341] width 1080 height 682
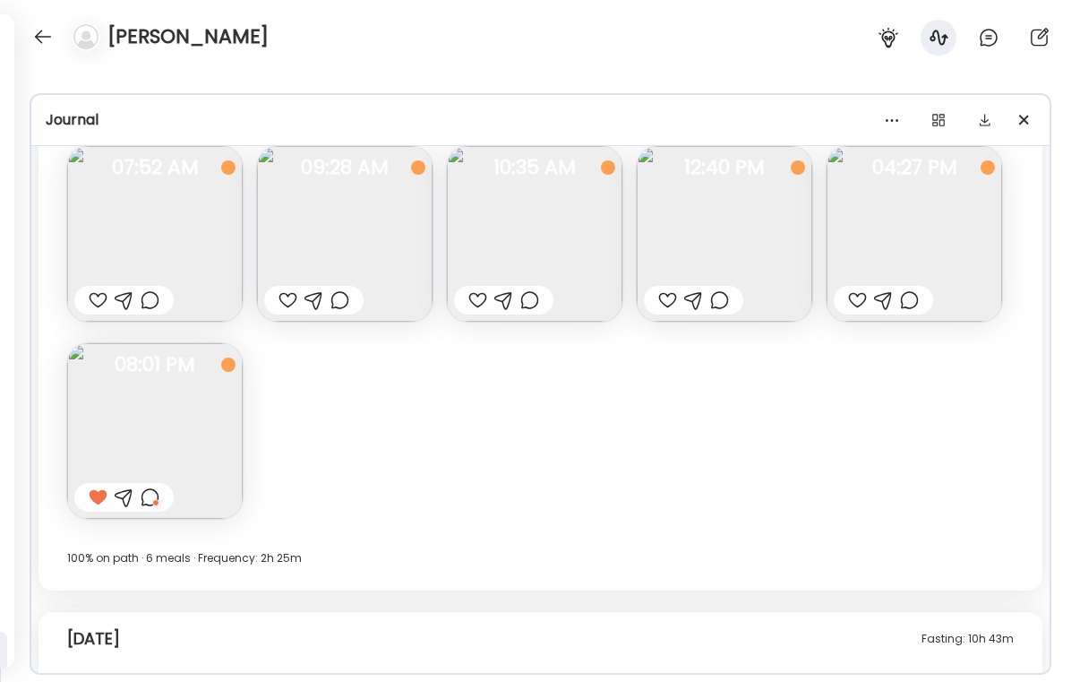
click at [862, 301] on div at bounding box center [857, 299] width 19 height 21
click at [674, 299] on div at bounding box center [667, 299] width 19 height 21
click at [721, 303] on div at bounding box center [719, 299] width 19 height 21
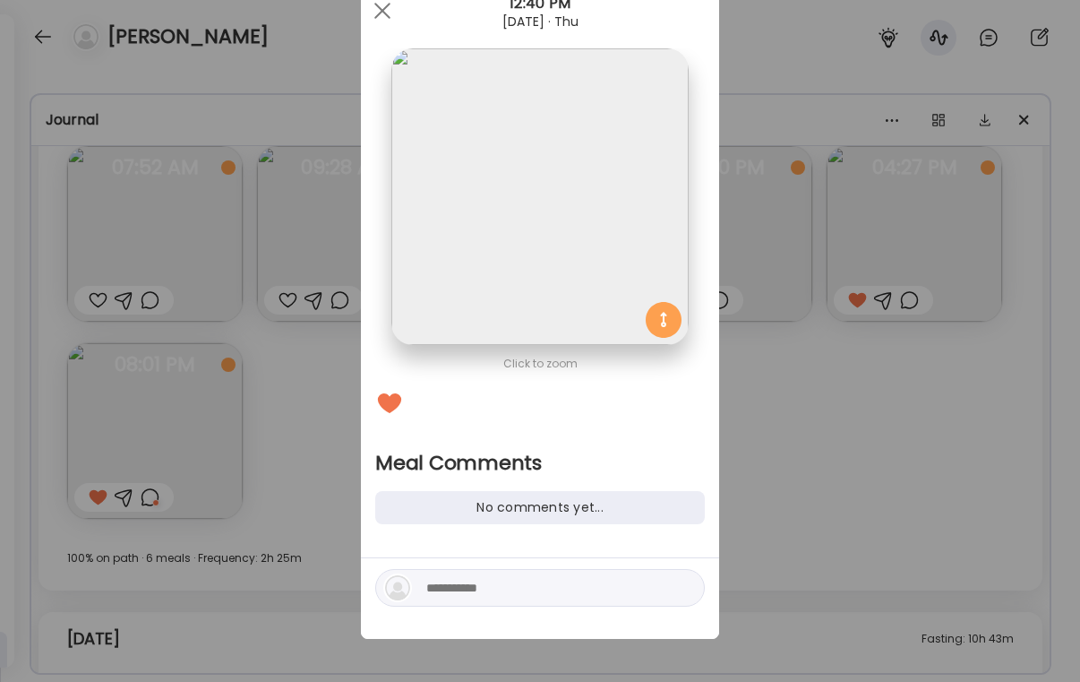
click at [562, 597] on textarea at bounding box center [547, 587] width 242 height 21
type textarea "********"
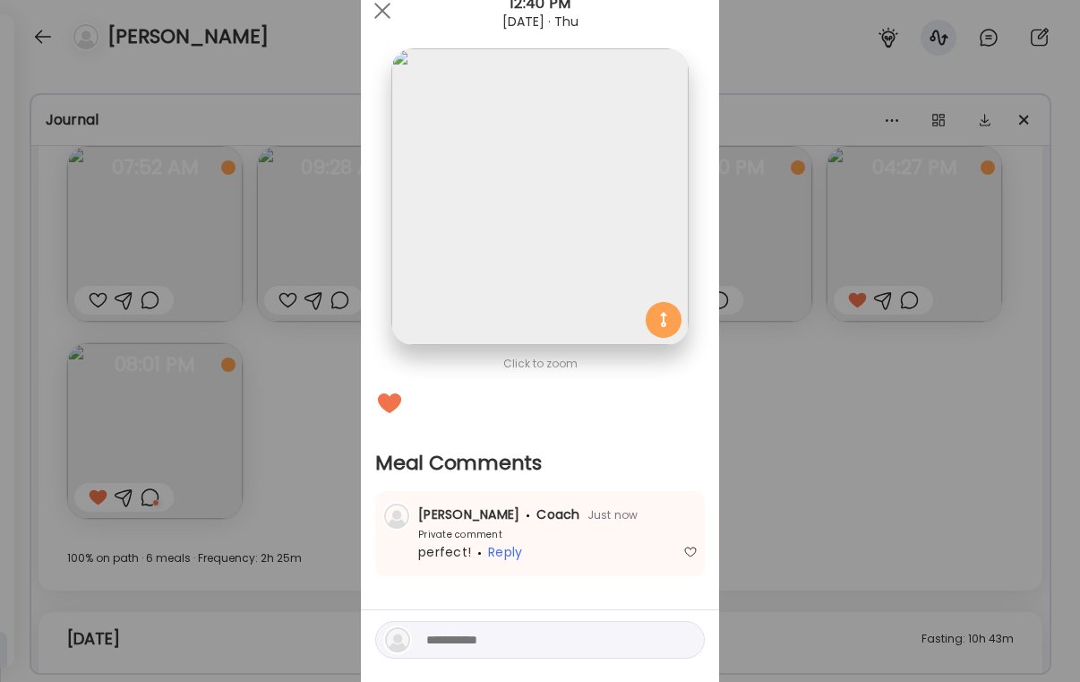
click at [1038, 498] on div "Ate Coach Dashboard Wahoo! It’s official Take a moment to set up your Coach Pro…" at bounding box center [540, 341] width 1080 height 682
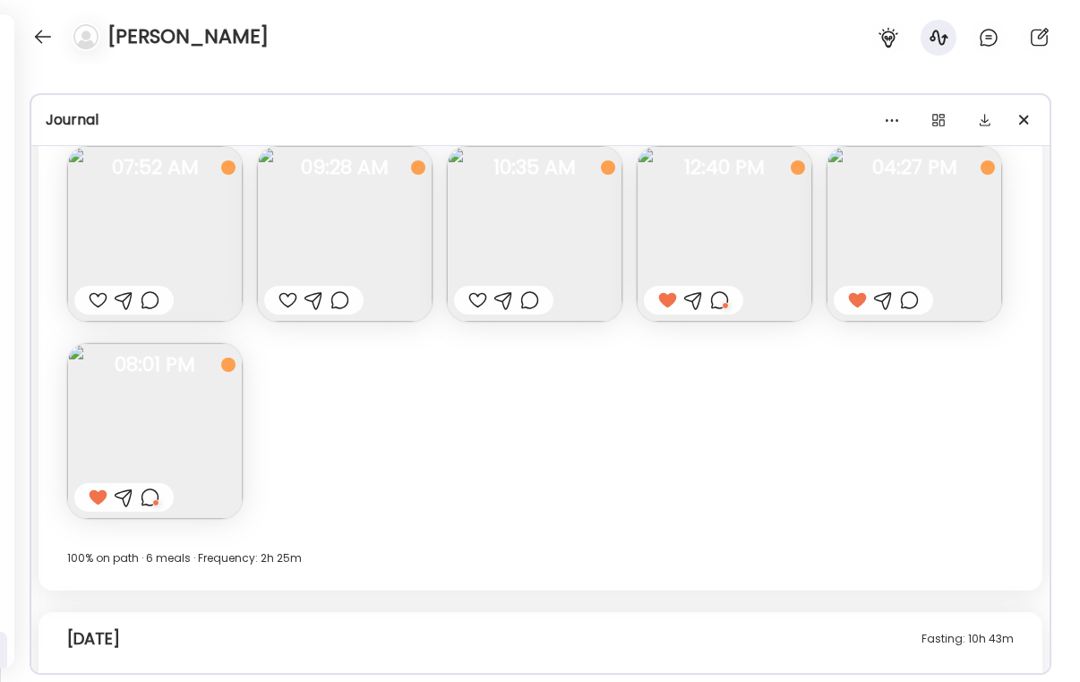
click at [465, 298] on div at bounding box center [503, 300] width 99 height 29
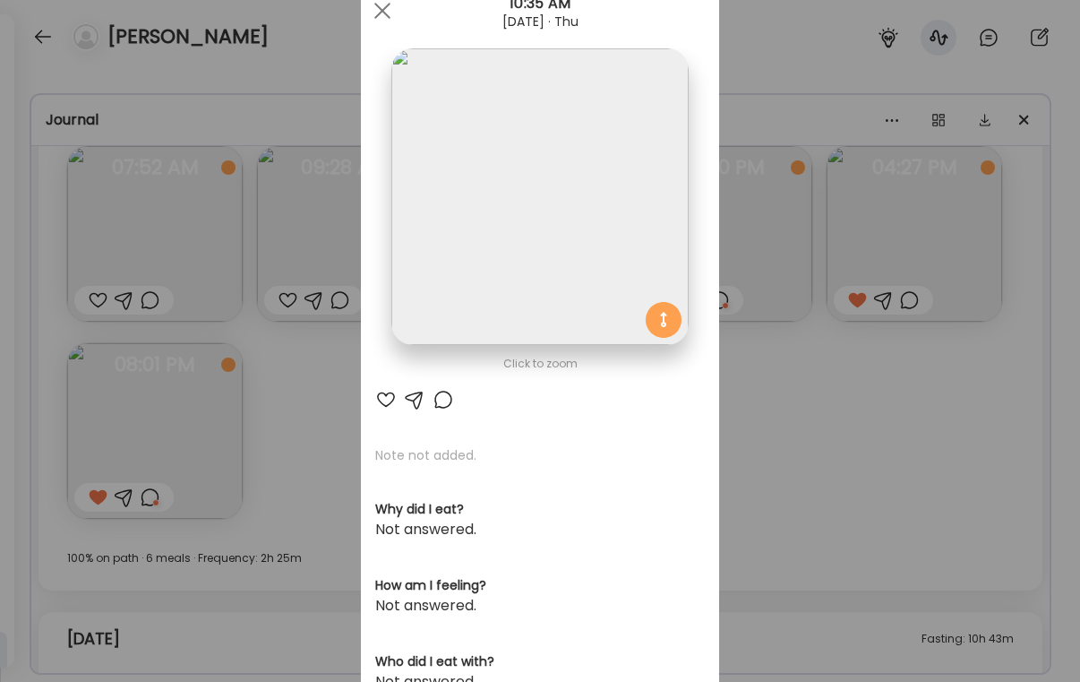
click at [449, 398] on div at bounding box center [443, 399] width 21 height 21
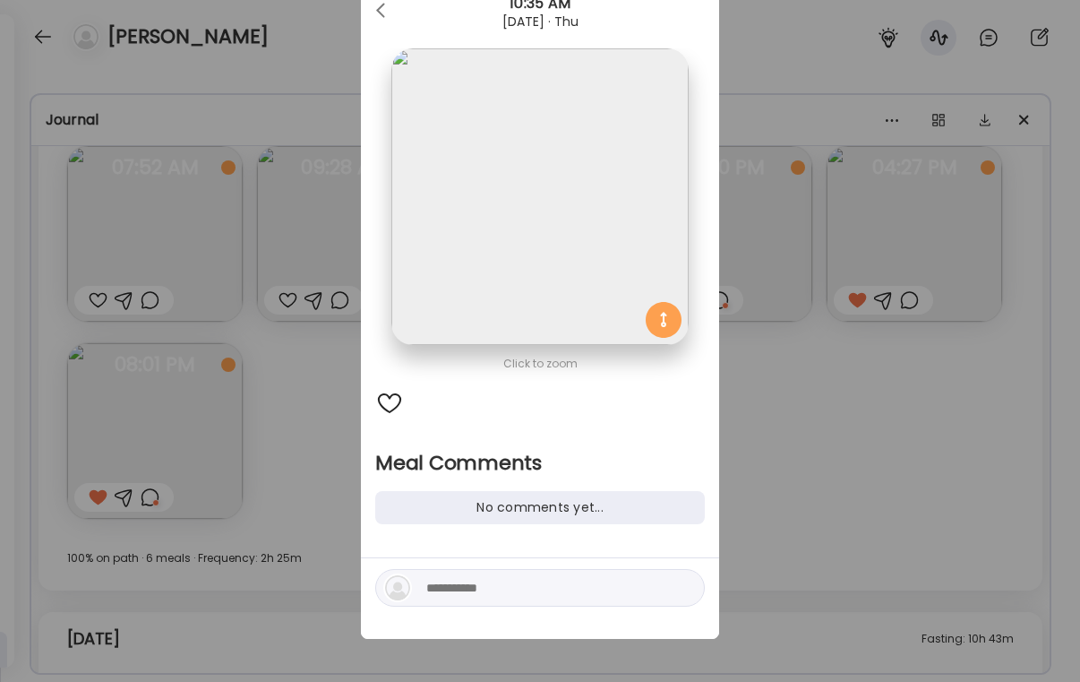
click at [546, 593] on textarea at bounding box center [547, 587] width 242 height 21
type textarea "**********"
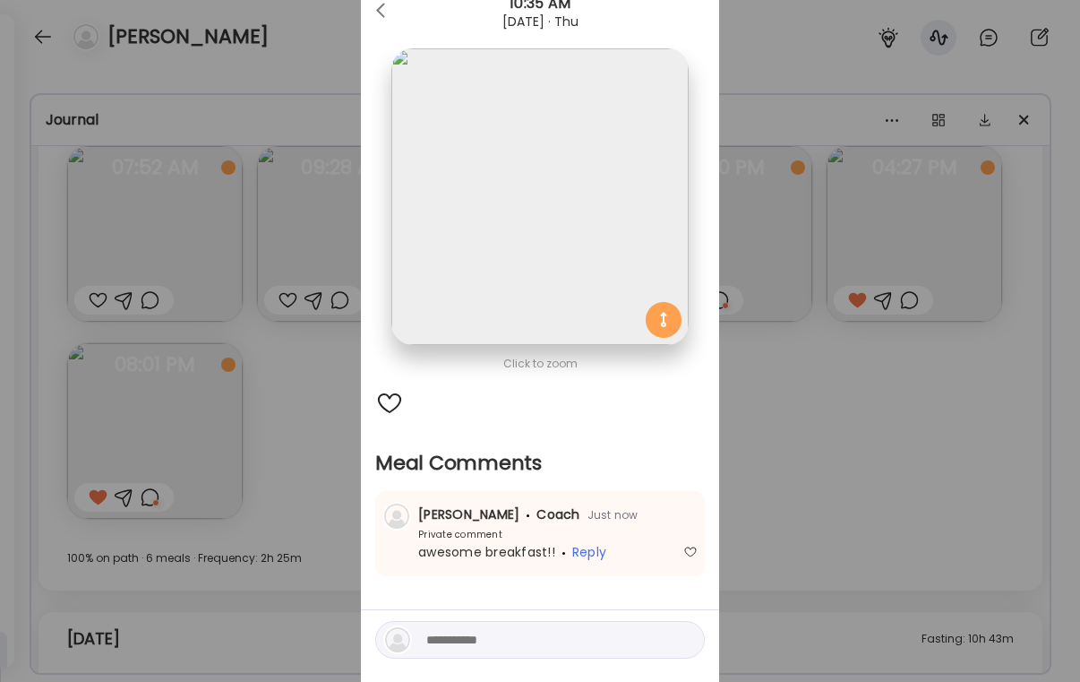
click at [867, 440] on div "Ate Coach Dashboard Wahoo! It’s official Take a moment to set up your Coach Pro…" at bounding box center [540, 341] width 1080 height 682
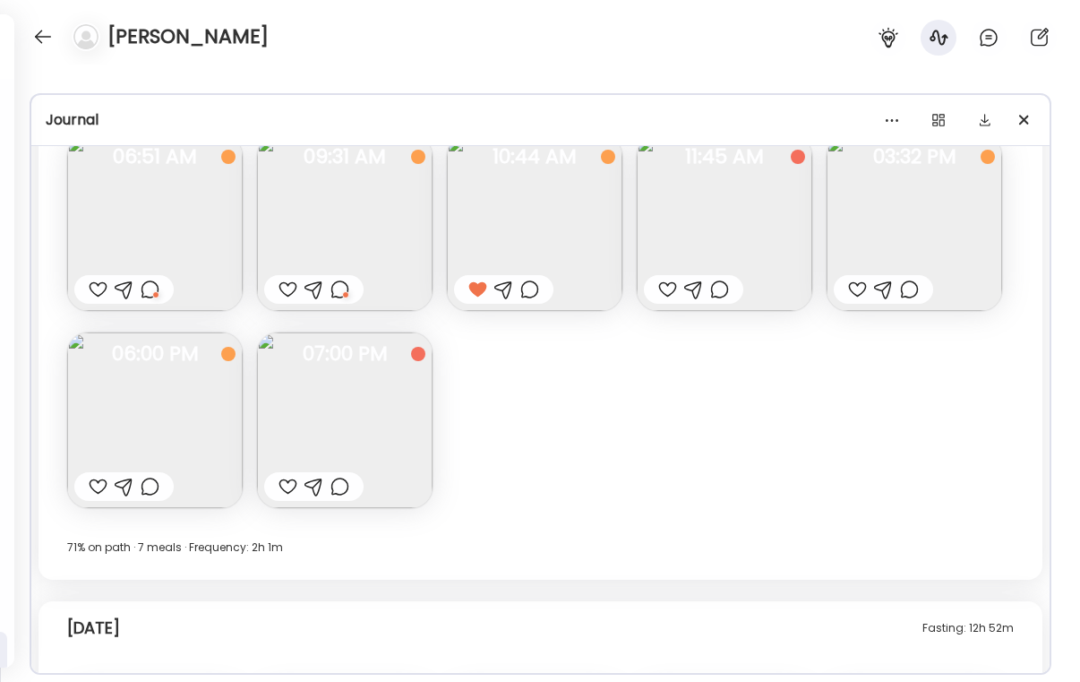
scroll to position [14110, 0]
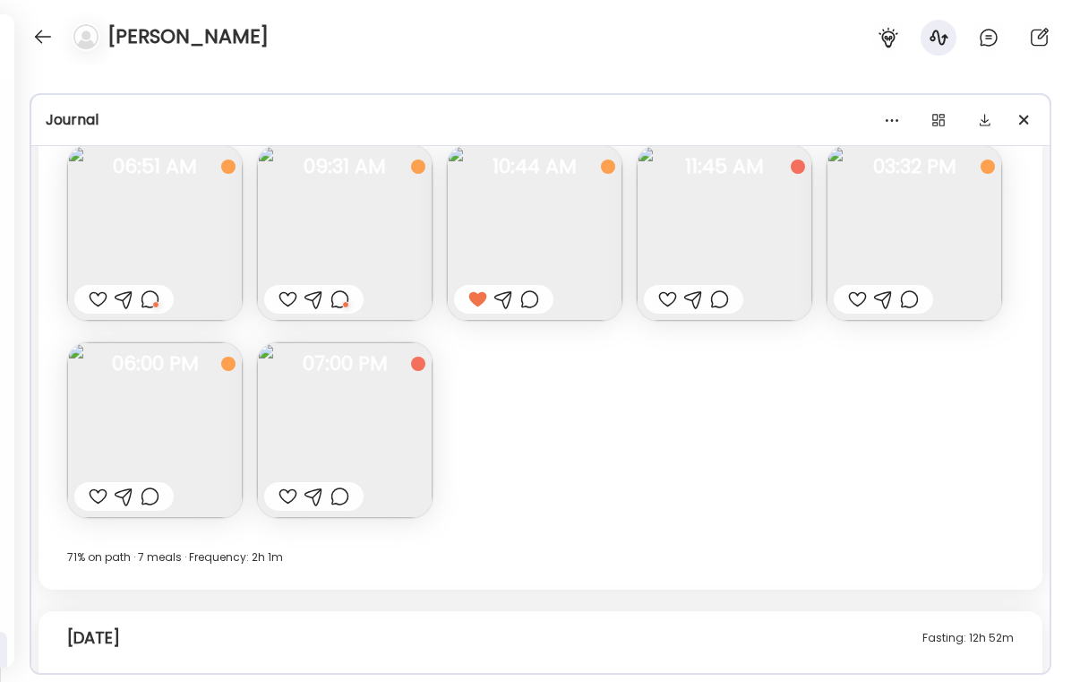
click at [287, 296] on div at bounding box center [288, 298] width 19 height 21
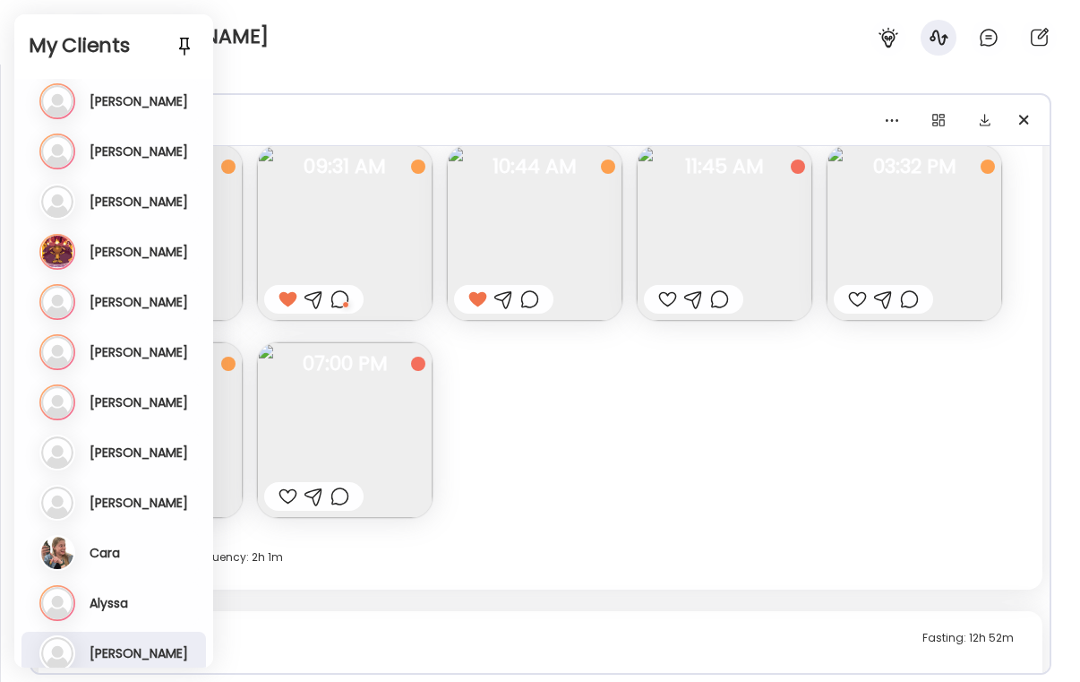
click at [380, 114] on div "Journal" at bounding box center [541, 119] width 990 height 21
click at [317, 92] on div "Profile ****** Goal is to Reduce weight in a healthy way Manage Insights On pat…" at bounding box center [540, 372] width 1080 height 617
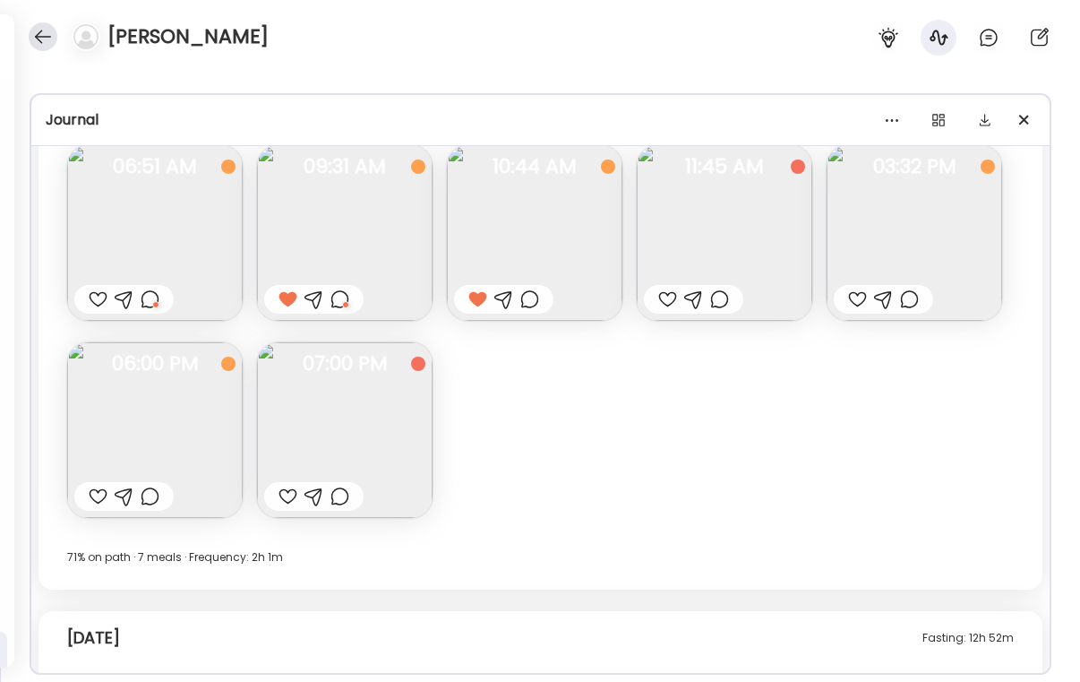
click at [54, 29] on div at bounding box center [43, 36] width 29 height 29
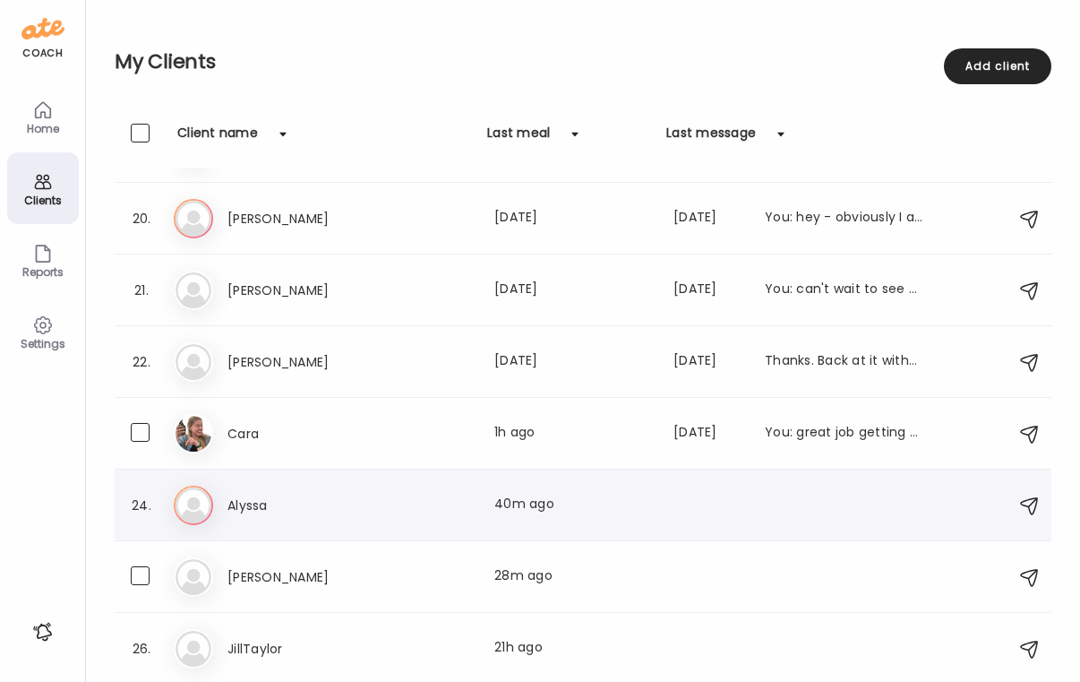
scroll to position [1347, 0]
click at [318, 487] on div "Al Alyssa Last meal: 40m ago" at bounding box center [586, 504] width 824 height 39
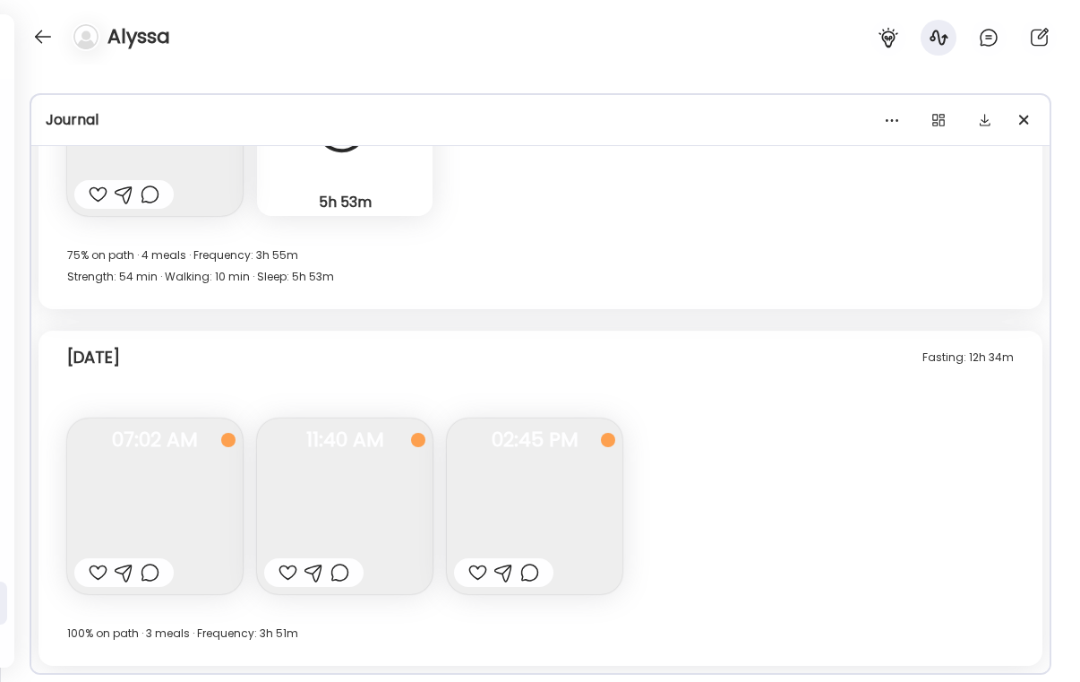
scroll to position [1627, 0]
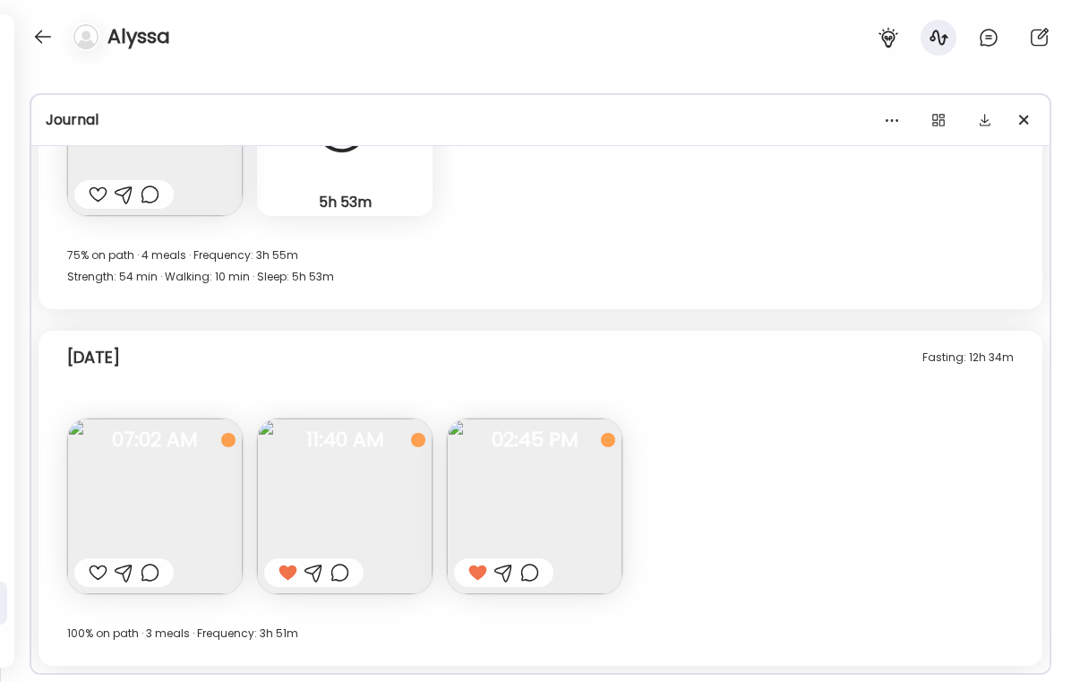
click at [335, 579] on div at bounding box center [340, 572] width 19 height 21
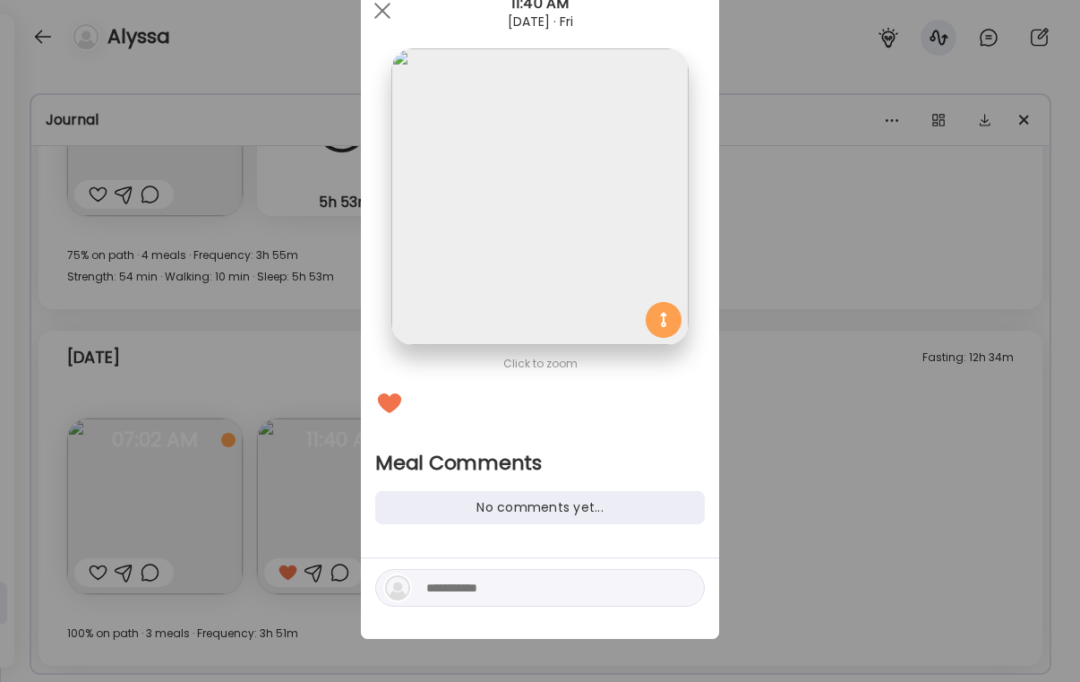
click at [516, 597] on textarea at bounding box center [547, 587] width 242 height 21
type textarea "*****"
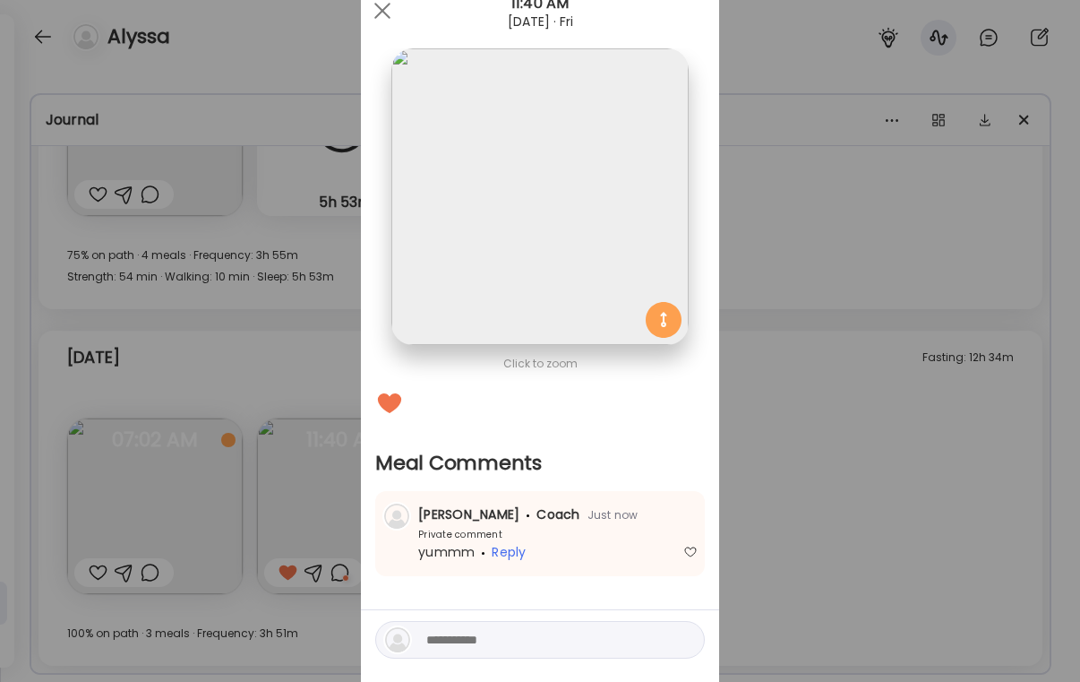
click at [893, 262] on div "Ate Coach Dashboard Wahoo! It’s official Take a moment to set up your Coach Pro…" at bounding box center [540, 341] width 1080 height 682
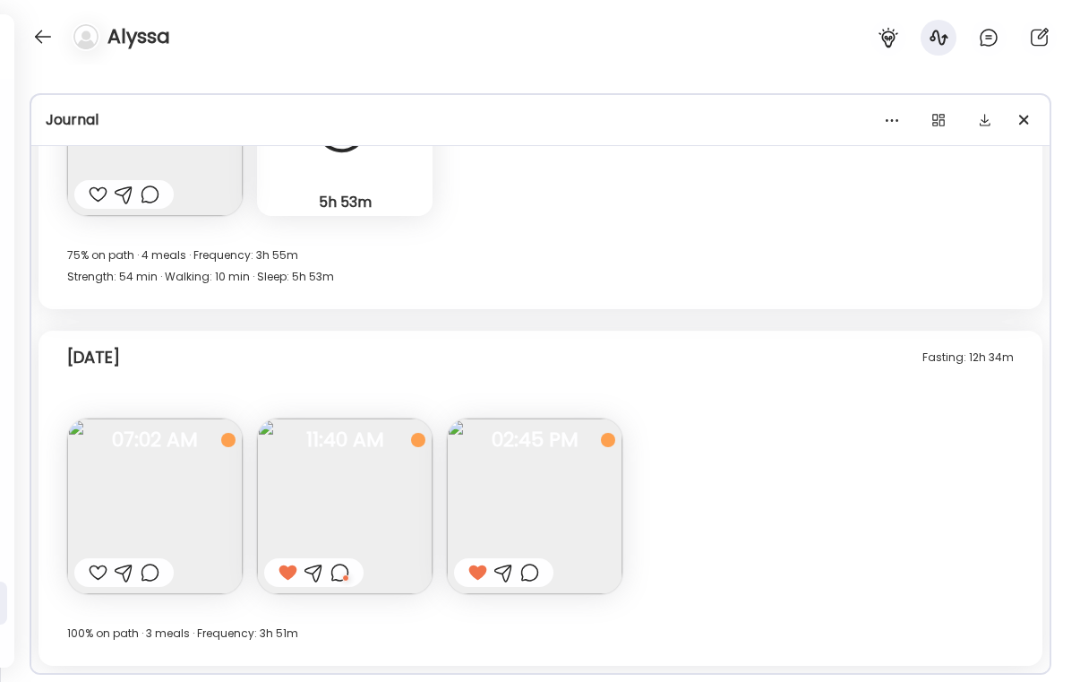
scroll to position [16994, 0]
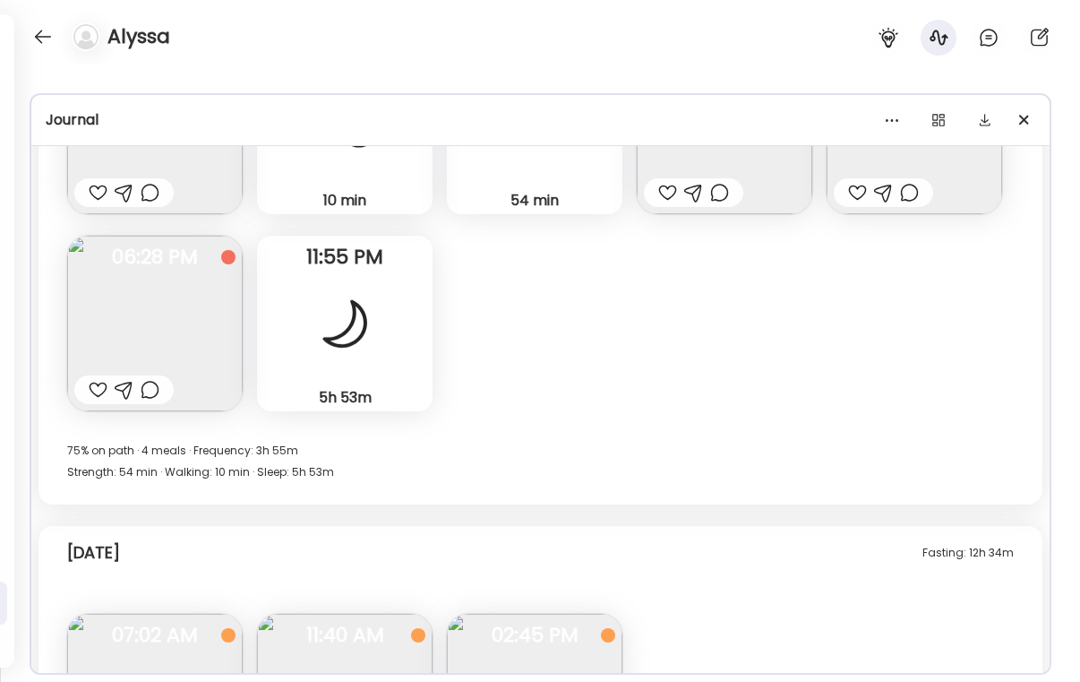
click at [113, 398] on div at bounding box center [123, 389] width 99 height 29
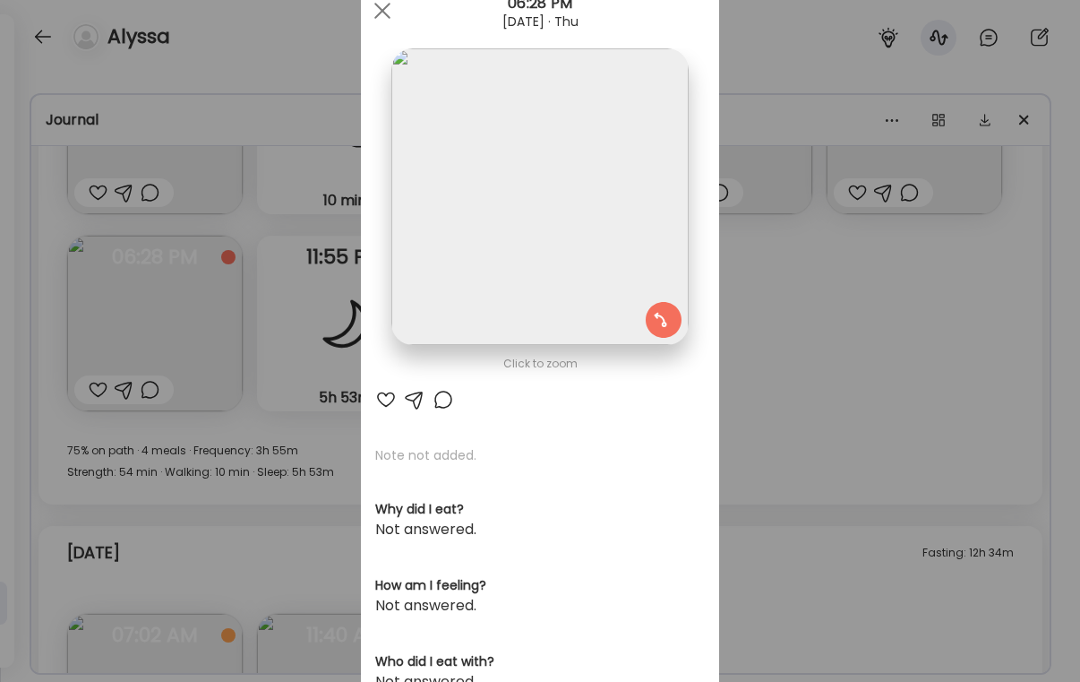
click at [435, 403] on div at bounding box center [443, 399] width 21 height 21
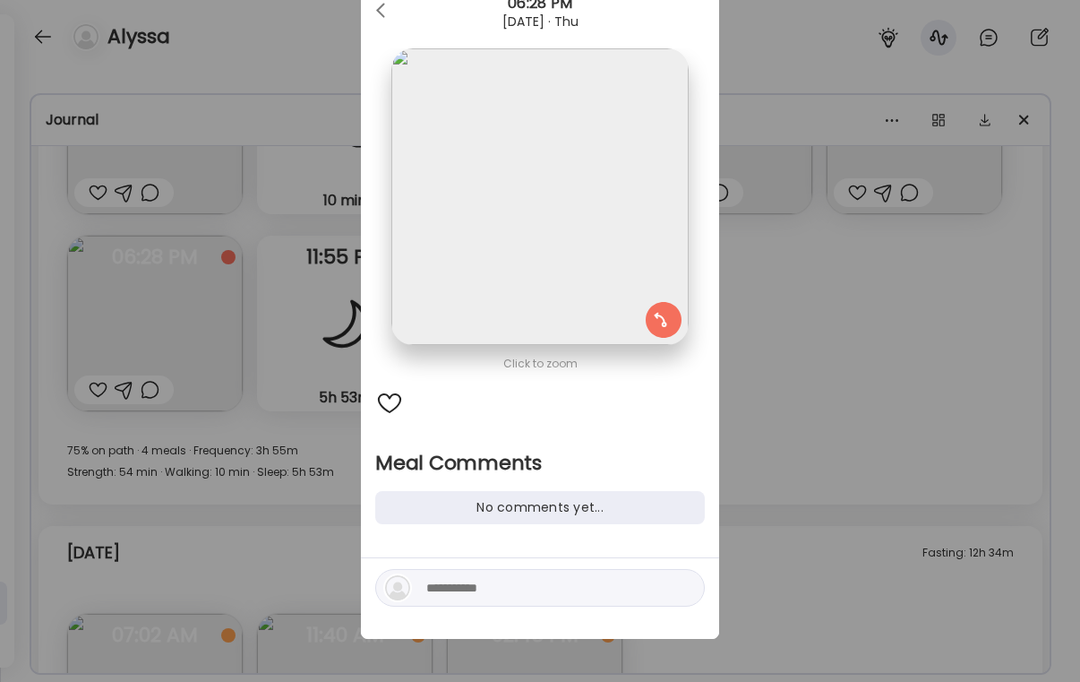
click at [497, 588] on textarea at bounding box center [547, 587] width 242 height 21
click at [395, 399] on div at bounding box center [389, 403] width 29 height 29
click at [906, 420] on div "Ate Coach Dashboard Wahoo! It’s official Take a moment to set up your Coach Pro…" at bounding box center [540, 341] width 1080 height 682
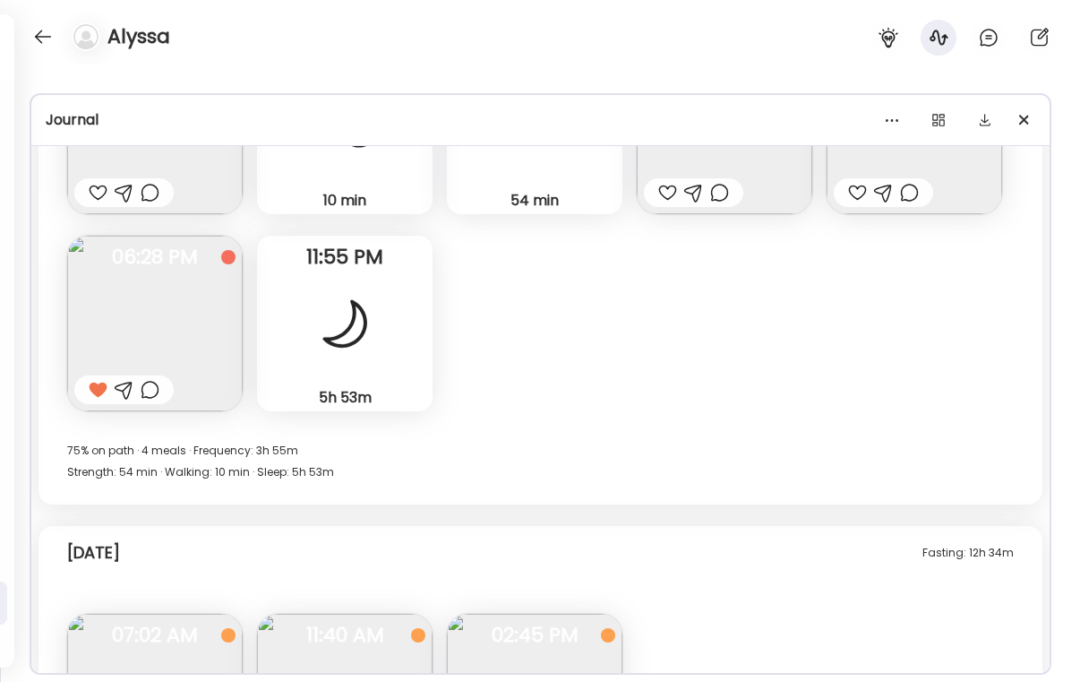
click at [852, 195] on div at bounding box center [857, 192] width 19 height 21
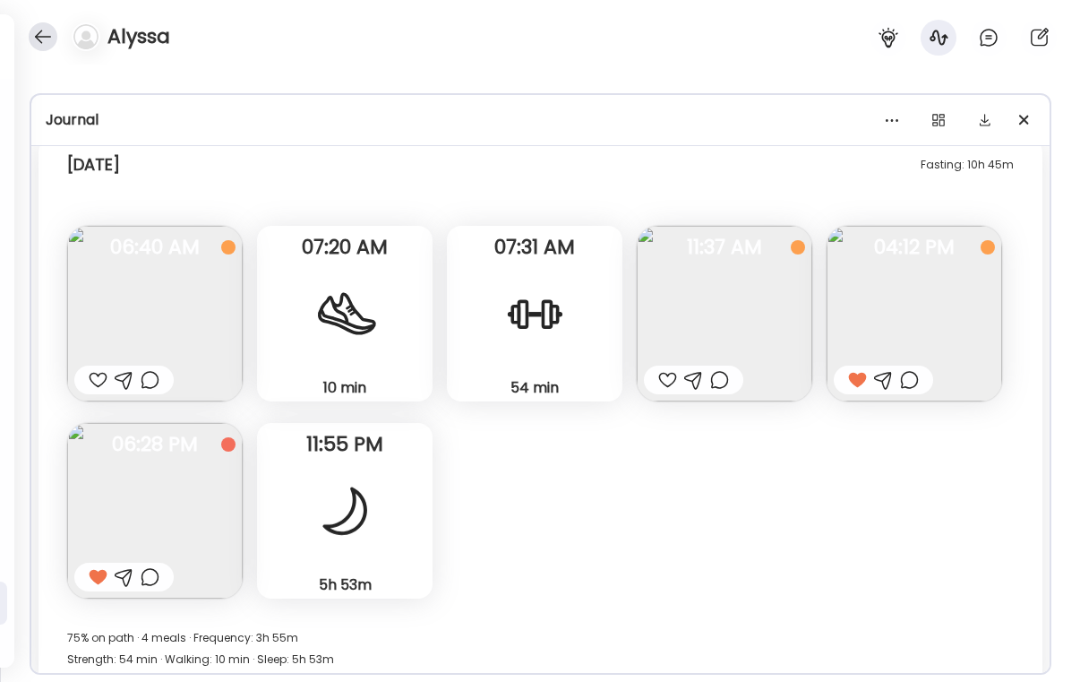
click at [42, 31] on div at bounding box center [43, 36] width 29 height 29
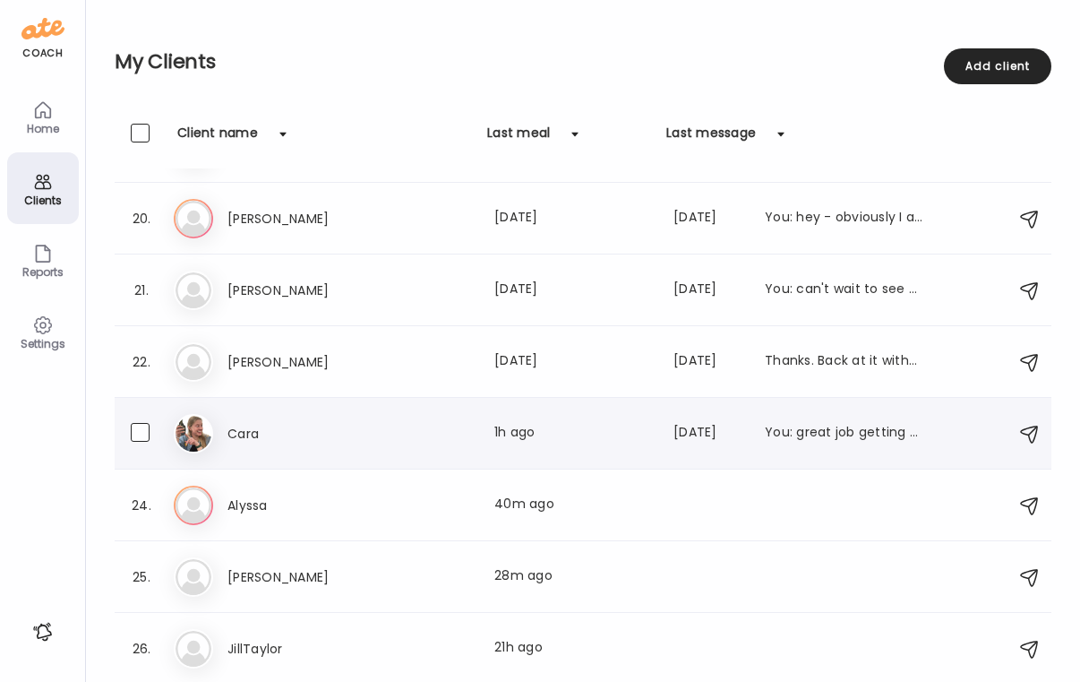
scroll to position [1347, 0]
click at [391, 423] on div "Cara Last meal: 1h ago Last message: [DATE] You: great job getting back to logg…" at bounding box center [575, 433] width 695 height 21
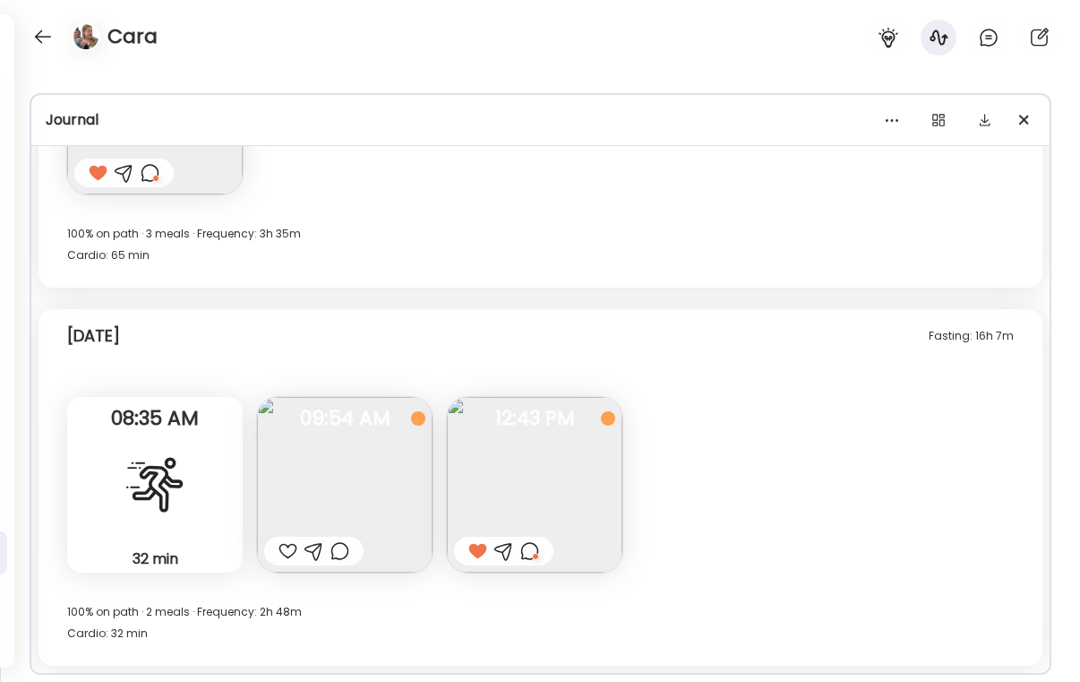
scroll to position [47, 0]
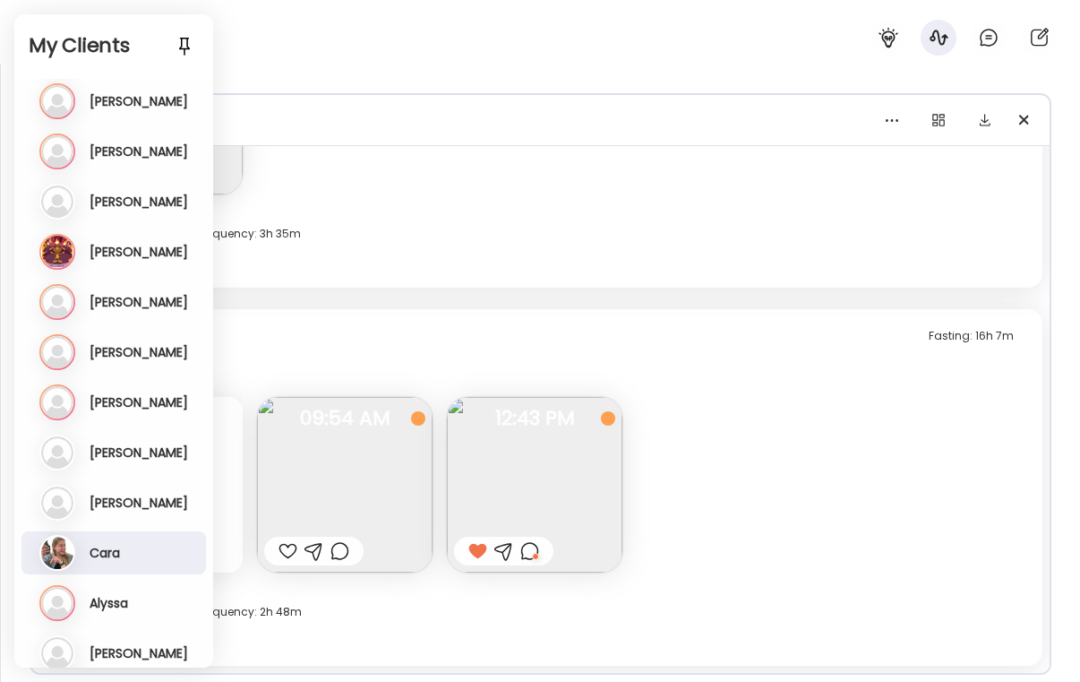
click at [146, 517] on div "[PERSON_NAME] Last meal: [DATE] Last message: [DATE] Thanks. Back at it without…" at bounding box center [115, 503] width 152 height 36
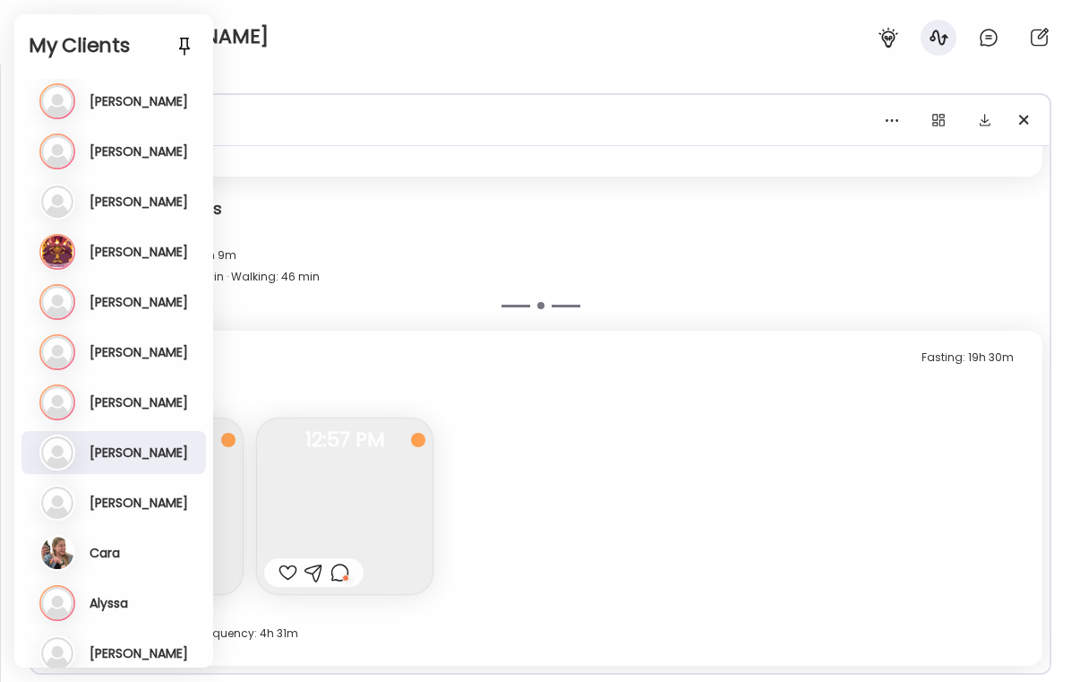
scroll to position [1919, 0]
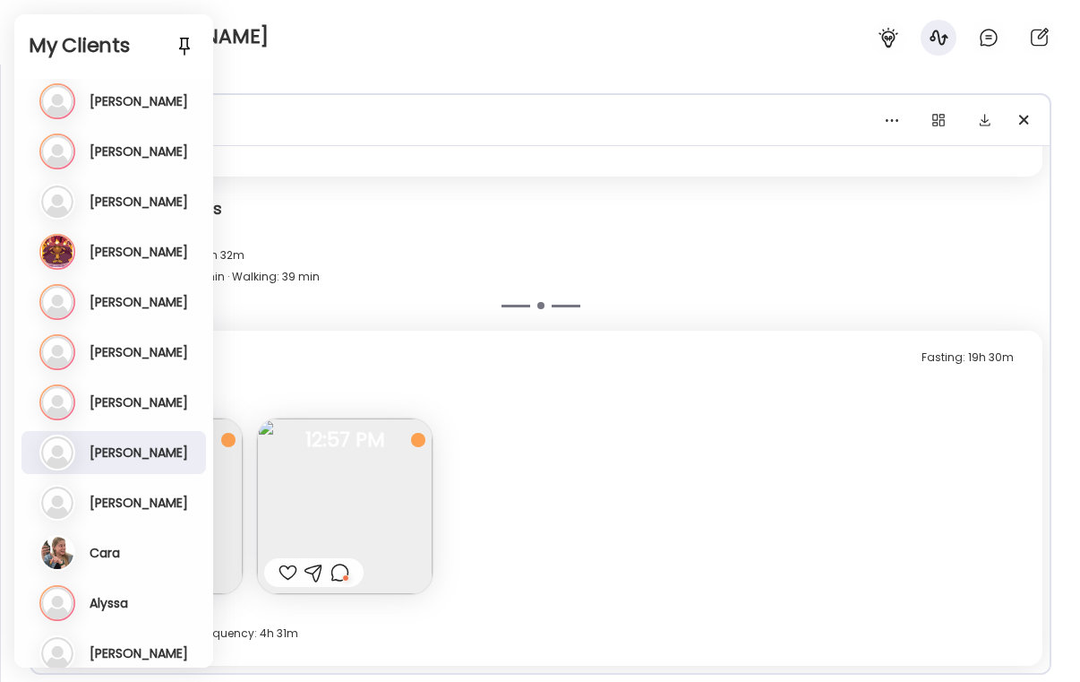
click at [338, 579] on div at bounding box center [340, 572] width 19 height 21
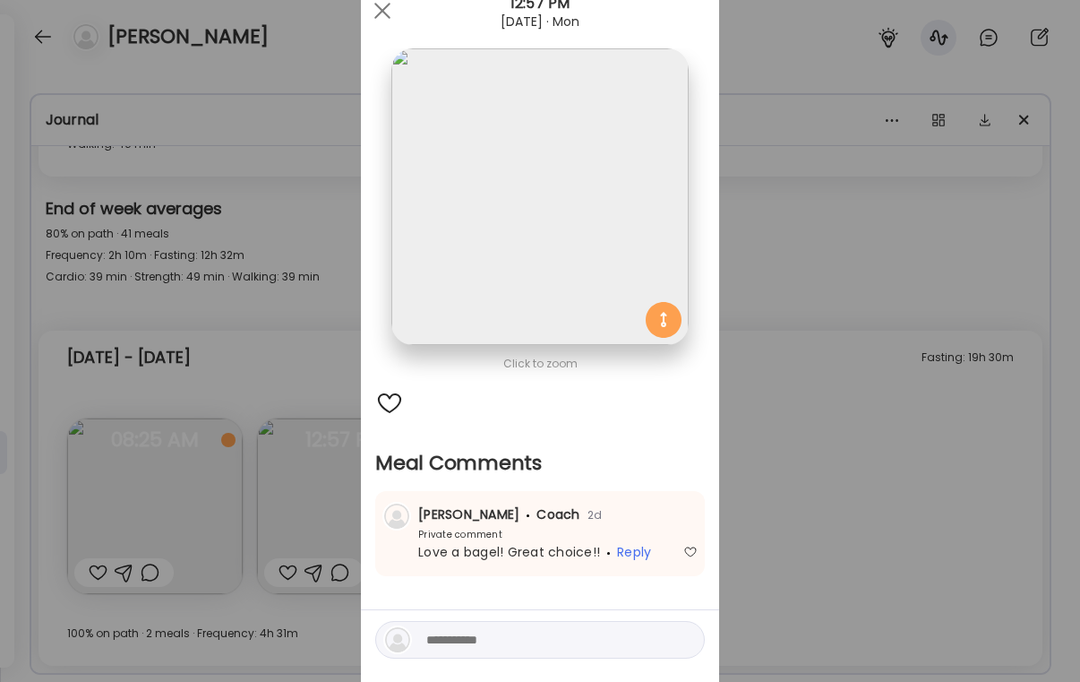
click at [751, 278] on div "Ate Coach Dashboard Wahoo! It’s official Take a moment to set up your Coach Pro…" at bounding box center [540, 341] width 1080 height 682
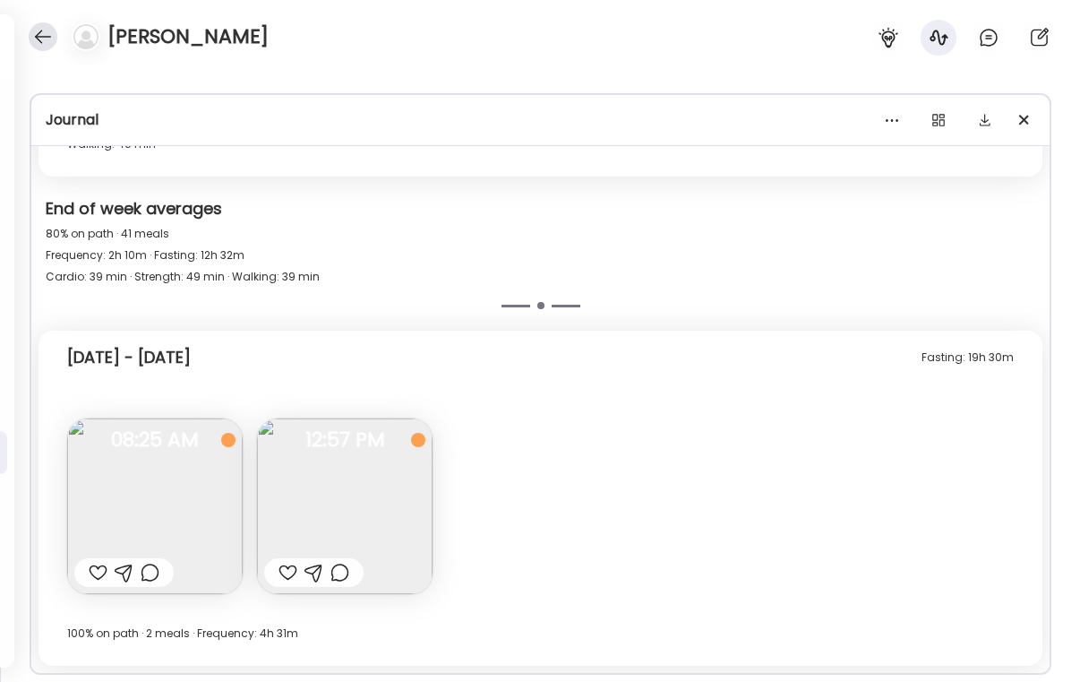
click at [47, 42] on div at bounding box center [43, 36] width 29 height 29
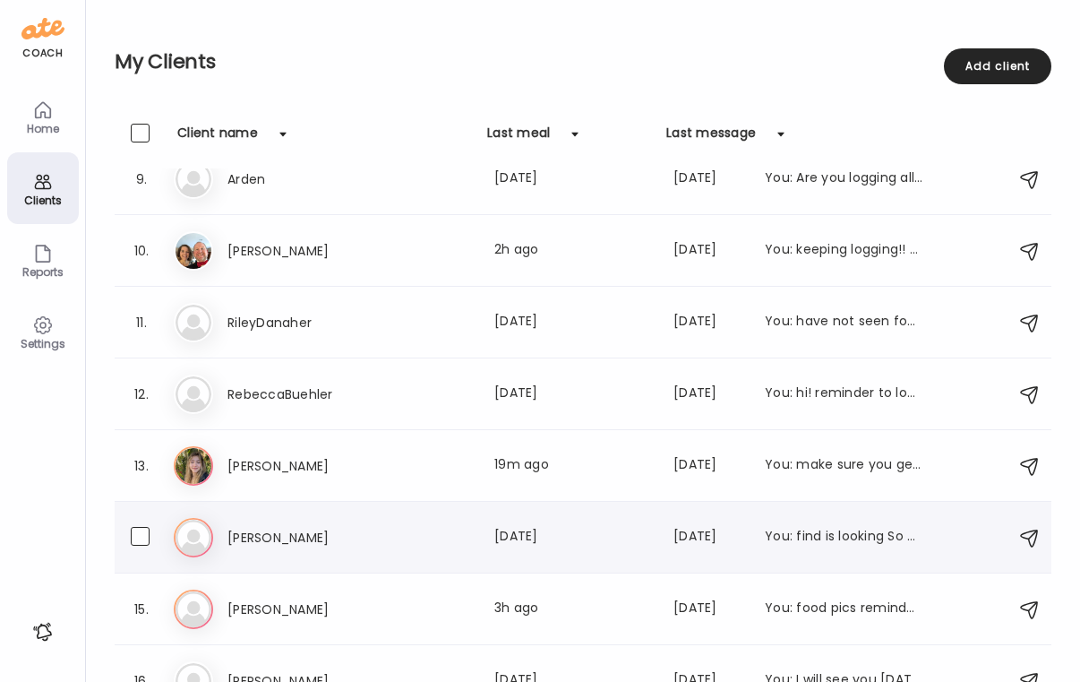
scroll to position [580, 0]
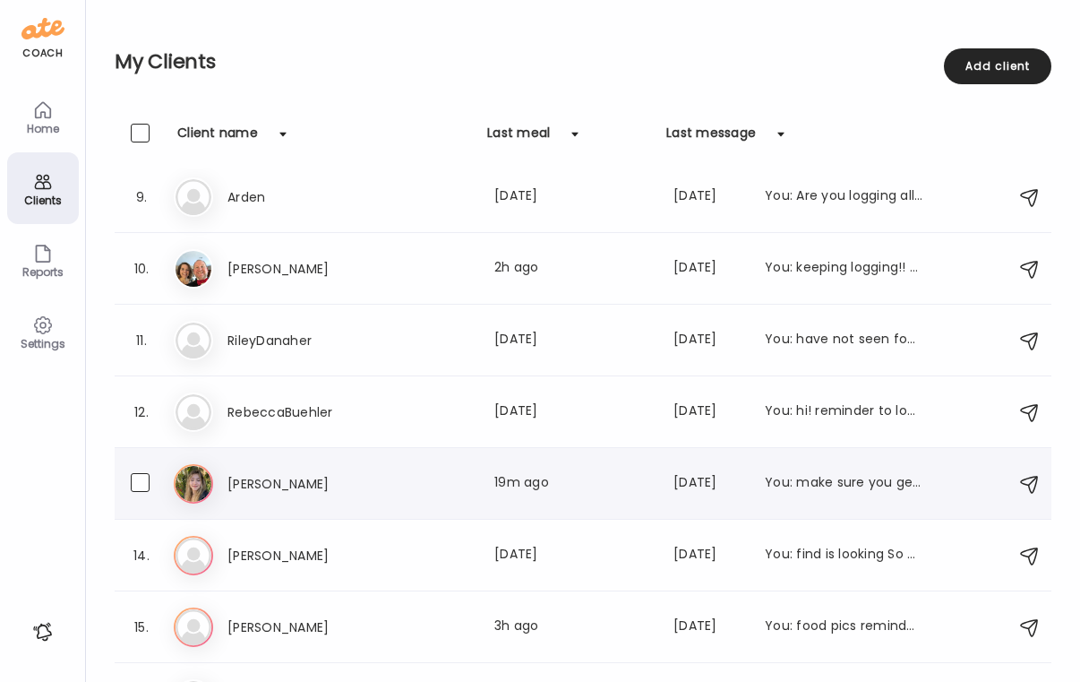
click at [447, 499] on div "Ma [PERSON_NAME] Last meal: 19m ago Last message: [DATE] You: make sure you get…" at bounding box center [586, 483] width 824 height 39
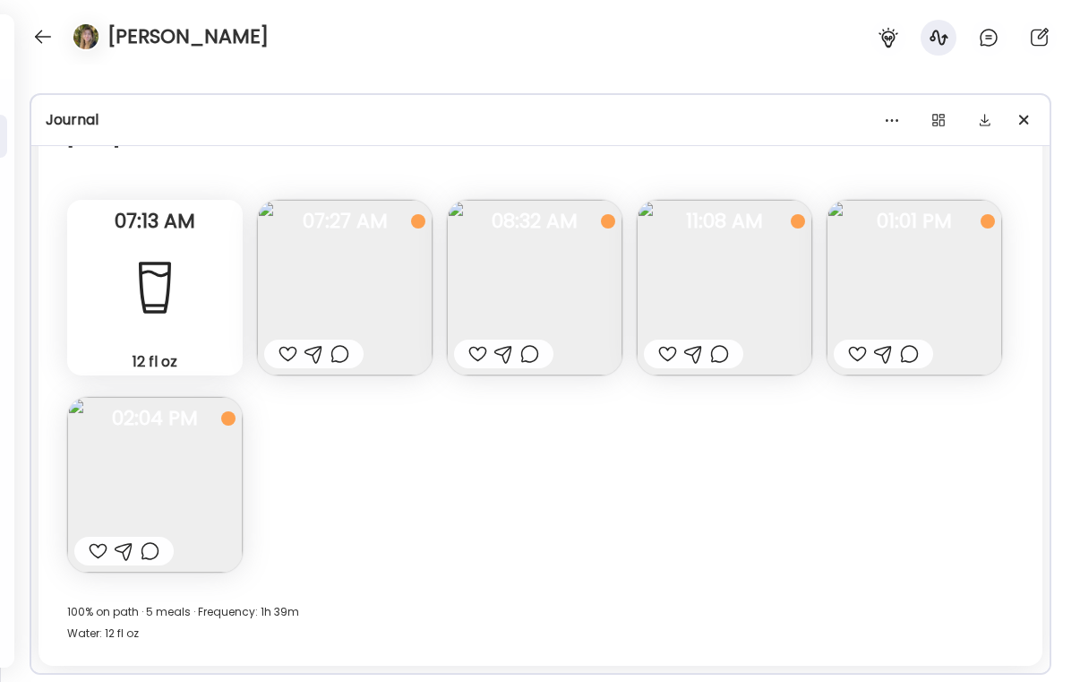
scroll to position [8647, 0]
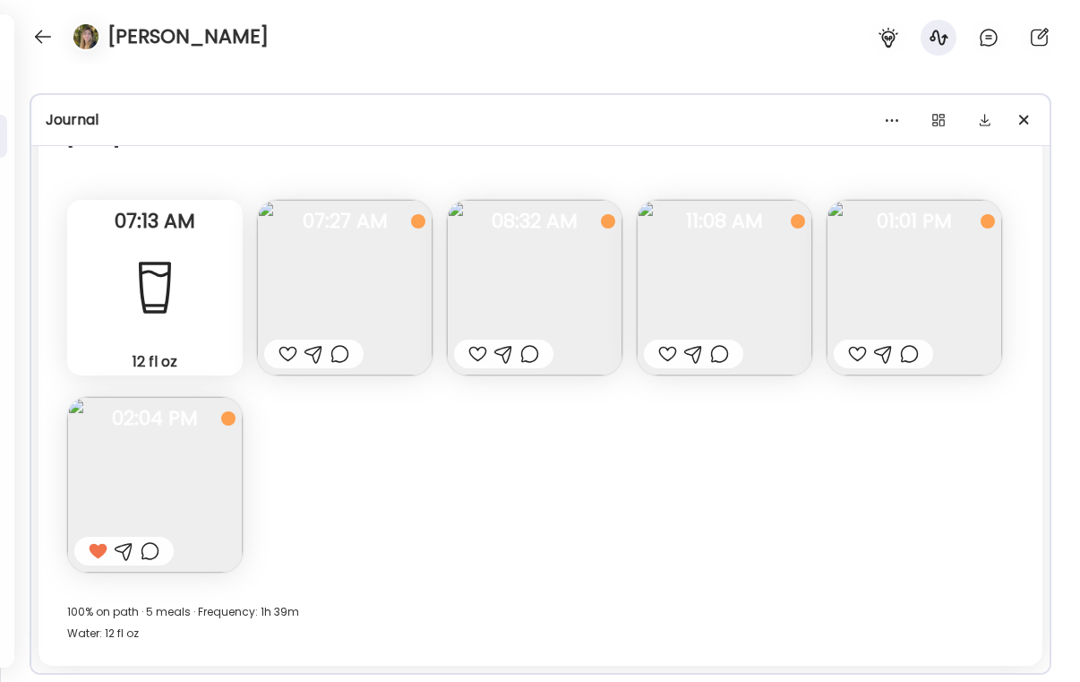
drag, startPoint x: 479, startPoint y: 355, endPoint x: 468, endPoint y: 359, distance: 11.6
click at [479, 355] on div at bounding box center [477, 353] width 19 height 21
click at [468, 359] on div at bounding box center [477, 353] width 19 height 21
click at [533, 361] on div at bounding box center [529, 353] width 19 height 21
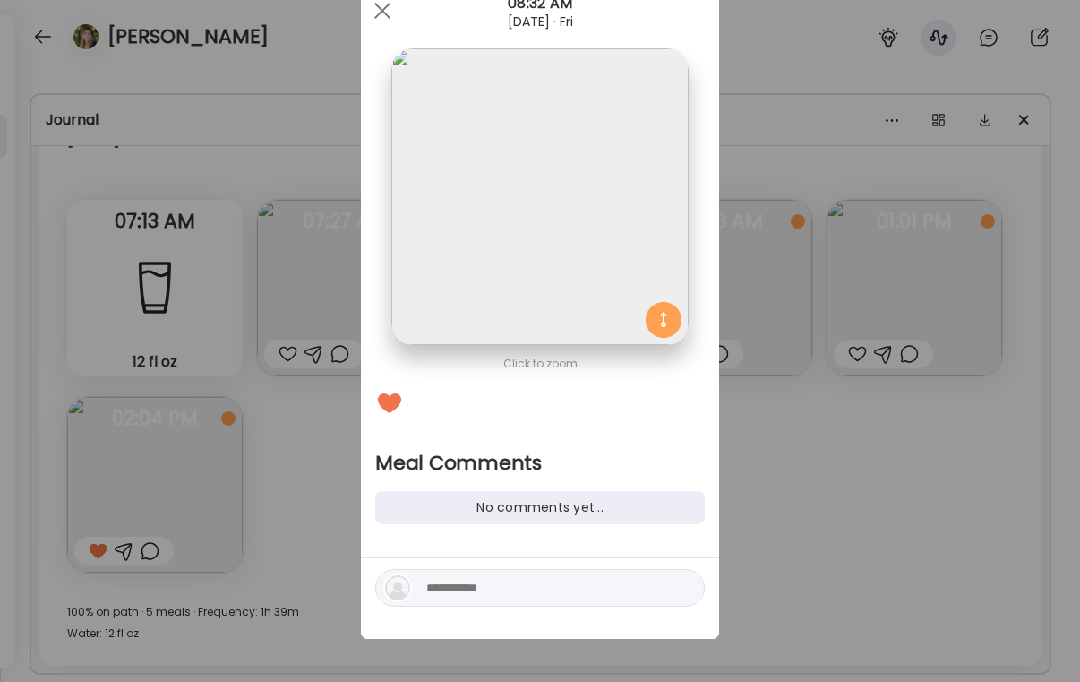
click at [500, 591] on textarea at bounding box center [547, 587] width 242 height 21
type textarea "**********"
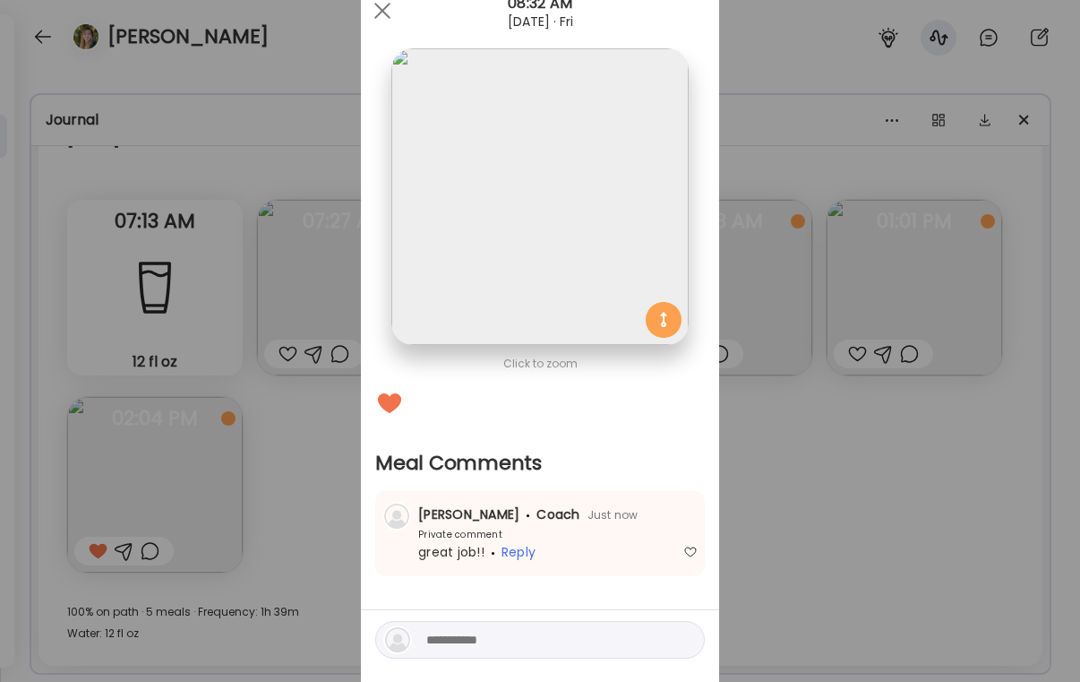
click at [963, 503] on div "Ate Coach Dashboard Wahoo! It’s official Take a moment to set up your Coach Pro…" at bounding box center [540, 341] width 1080 height 682
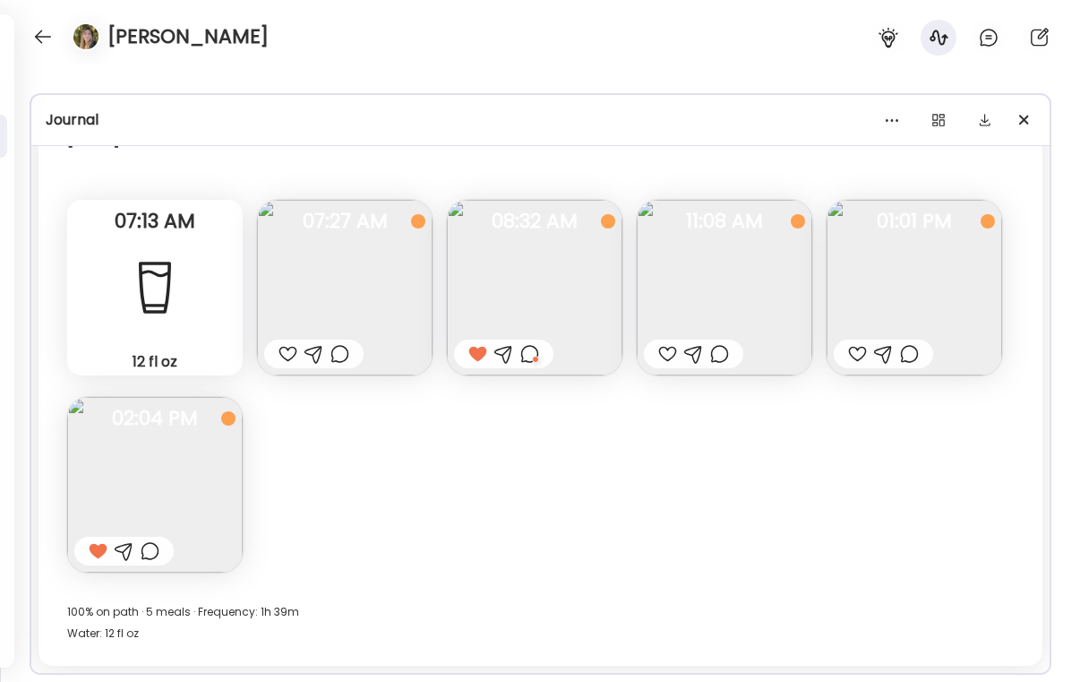
click at [853, 353] on div at bounding box center [857, 353] width 19 height 21
click at [906, 360] on div at bounding box center [909, 353] width 19 height 21
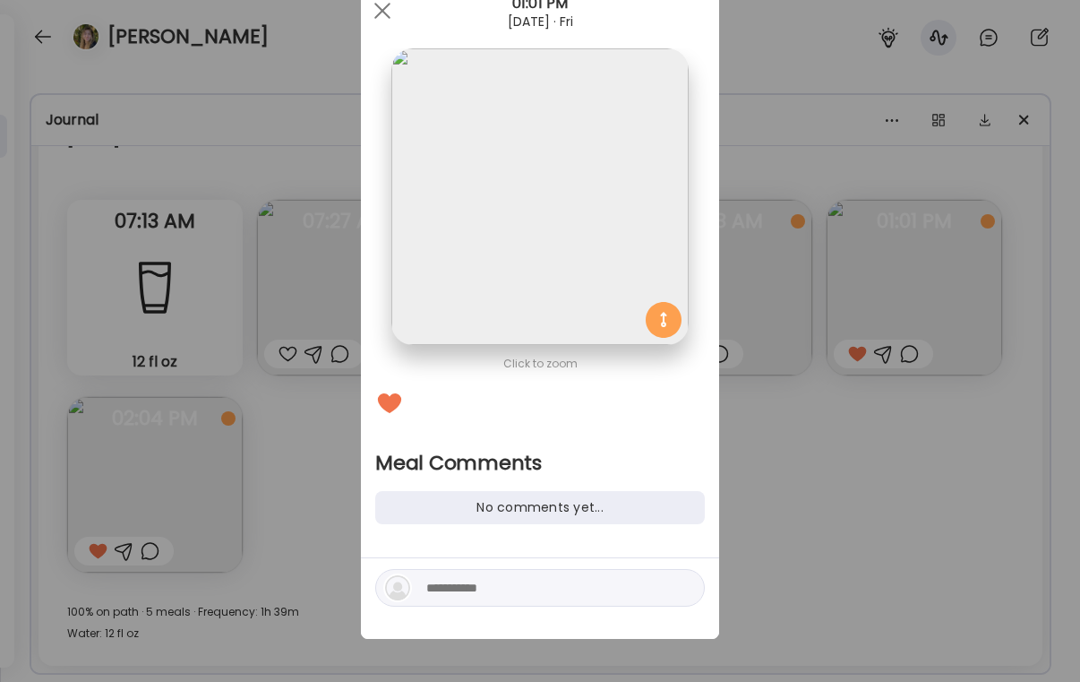
click at [597, 597] on textarea at bounding box center [547, 587] width 242 height 21
type textarea "**********"
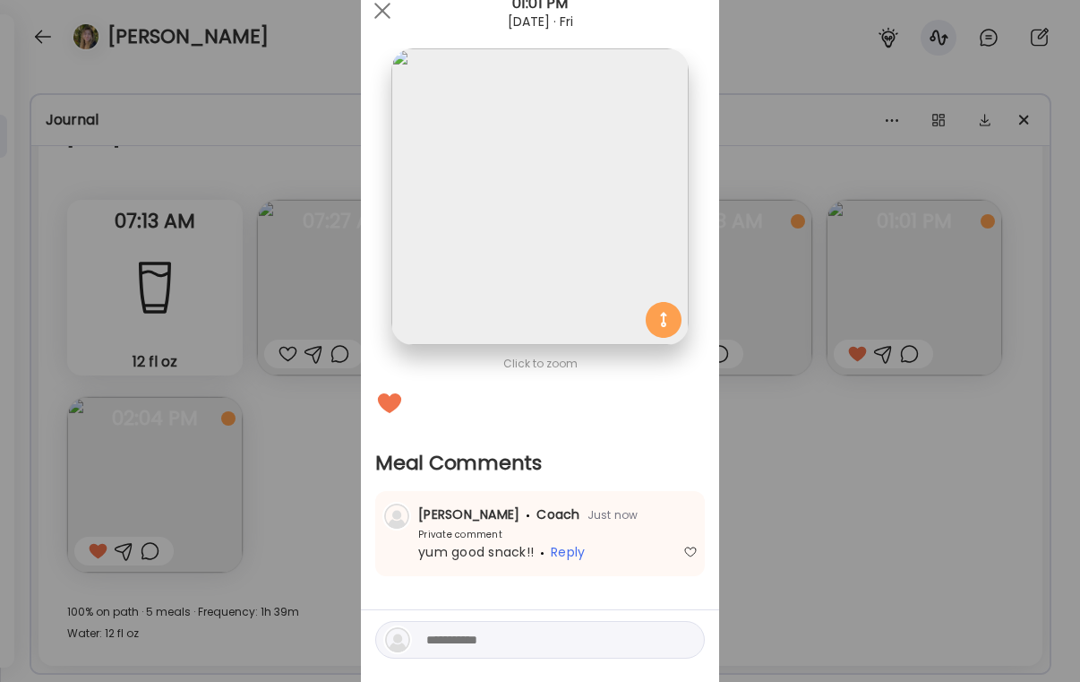
click at [1061, 383] on div "Ate Coach Dashboard Wahoo! It’s official Take a moment to set up your Coach Pro…" at bounding box center [540, 341] width 1080 height 682
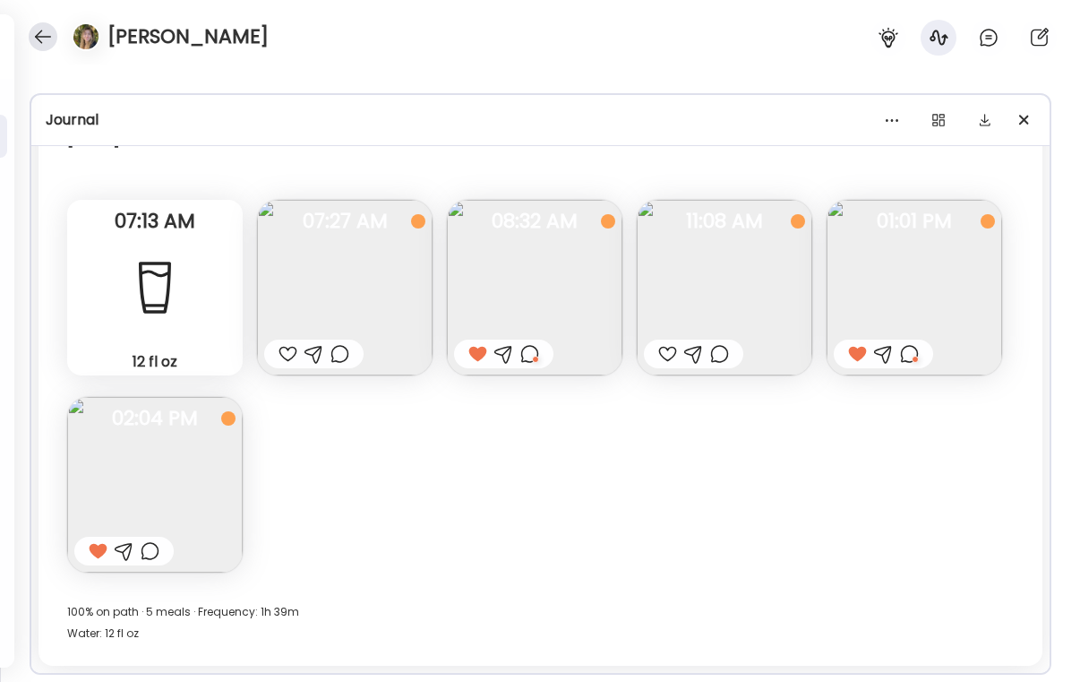
click at [49, 49] on div at bounding box center [43, 36] width 29 height 29
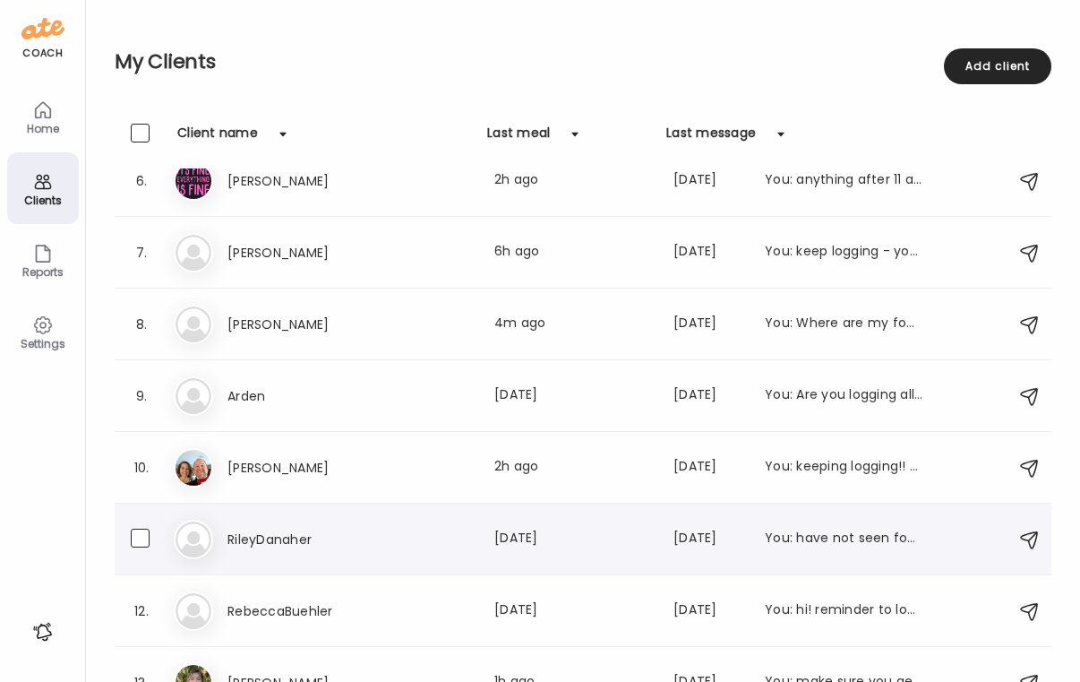
scroll to position [378, 0]
